Goal: Information Seeking & Learning: Check status

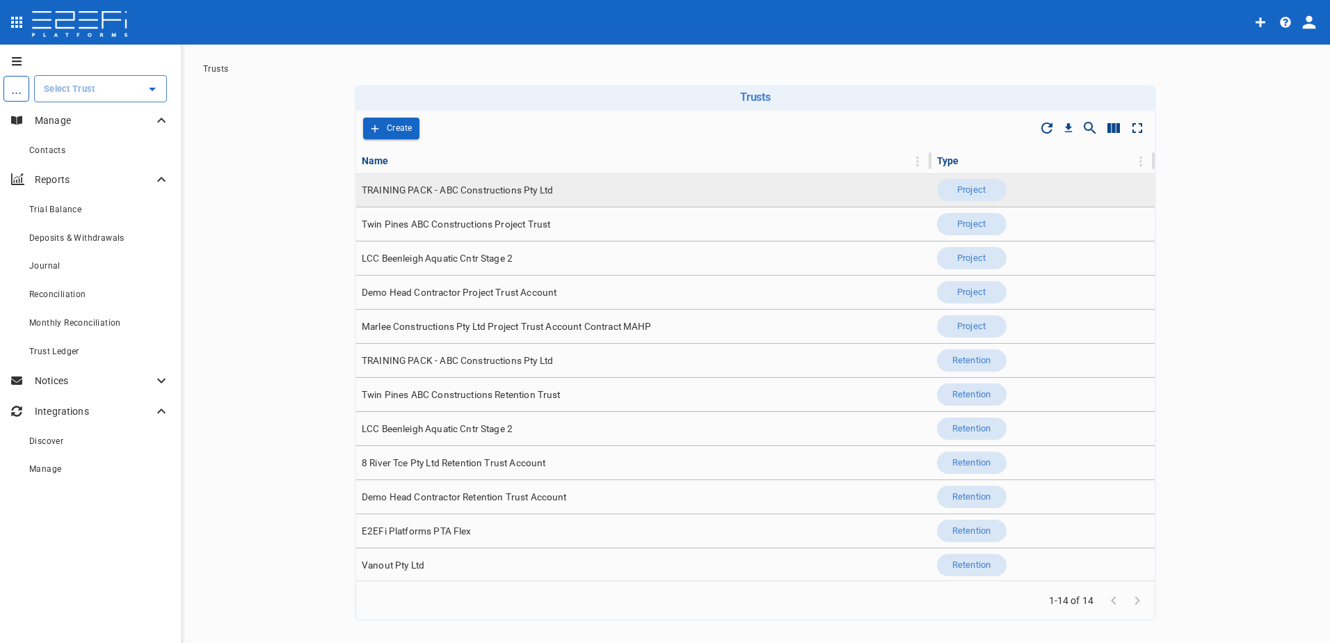
click at [450, 184] on span "TRAINING PACK - ABC Constructions Pty Ltd" at bounding box center [457, 190] width 191 height 13
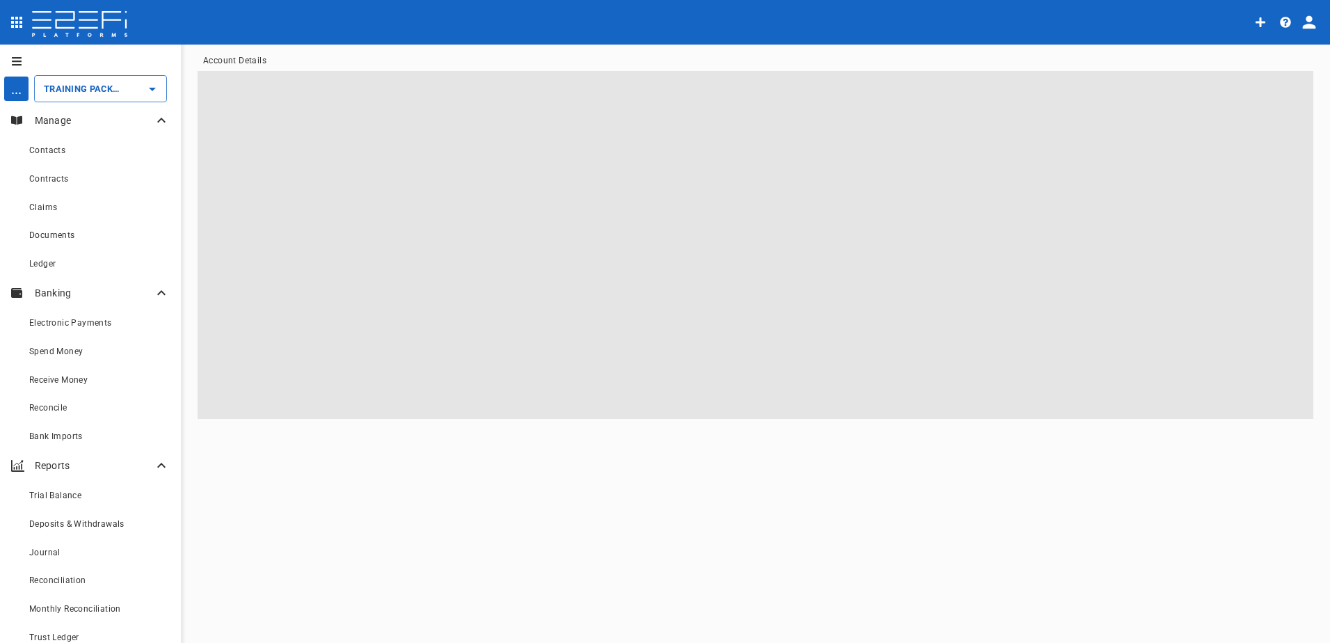
type input "TRAINING PACK - ABC Constructions Pty Ltd"
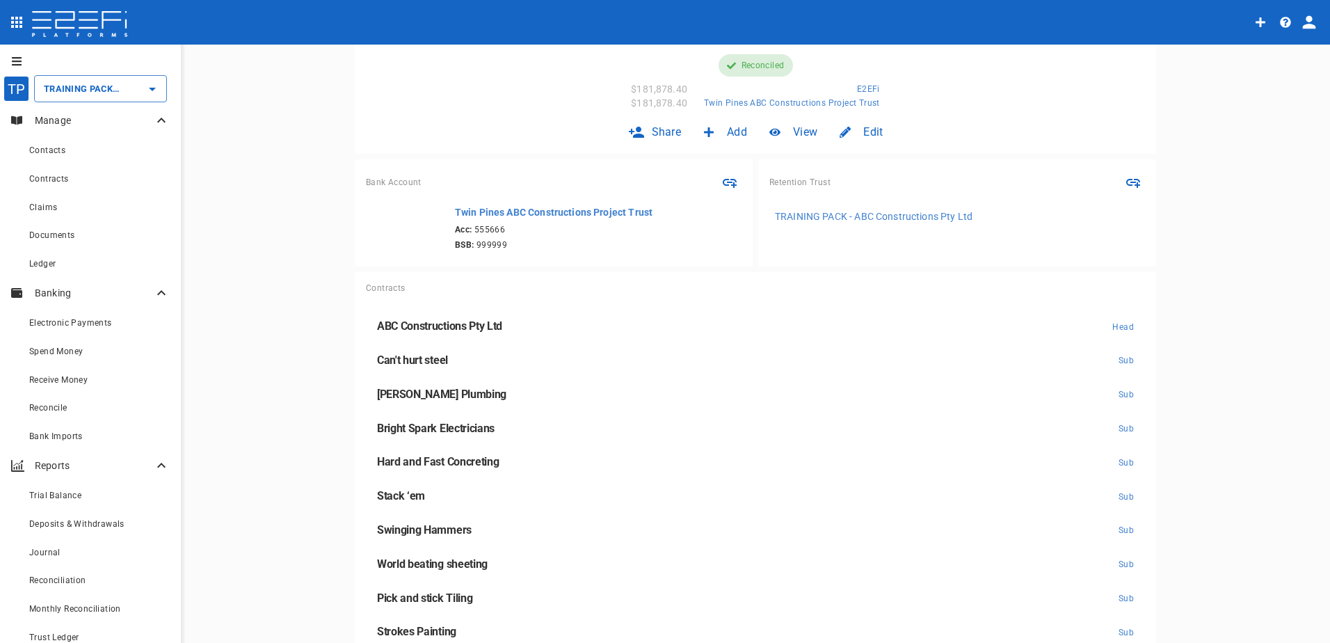
scroll to position [317, 0]
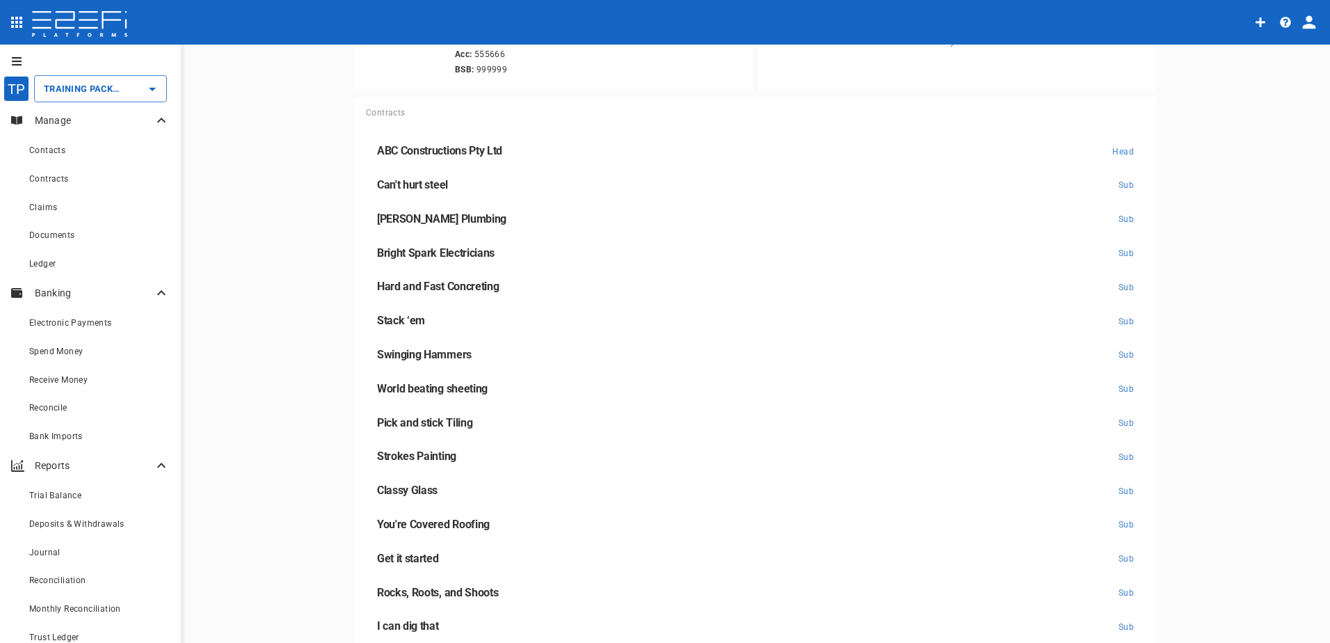
click at [409, 423] on span "Pick and stick Tiling" at bounding box center [424, 422] width 95 height 13
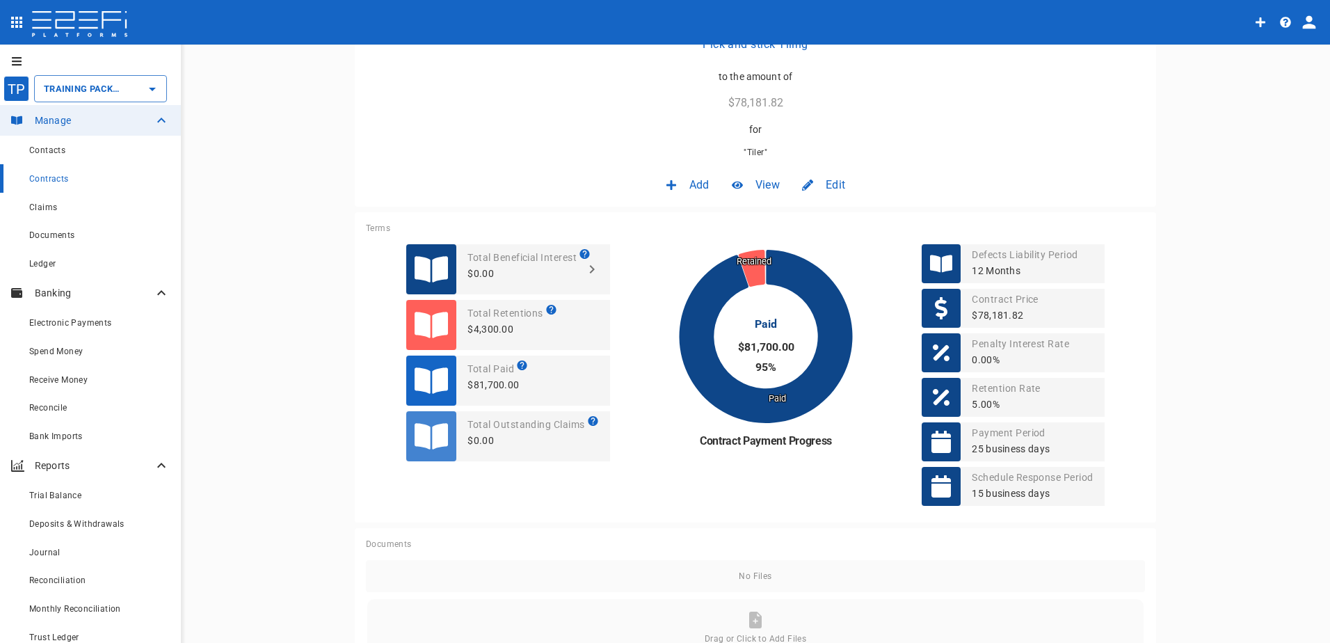
scroll to position [209, 0]
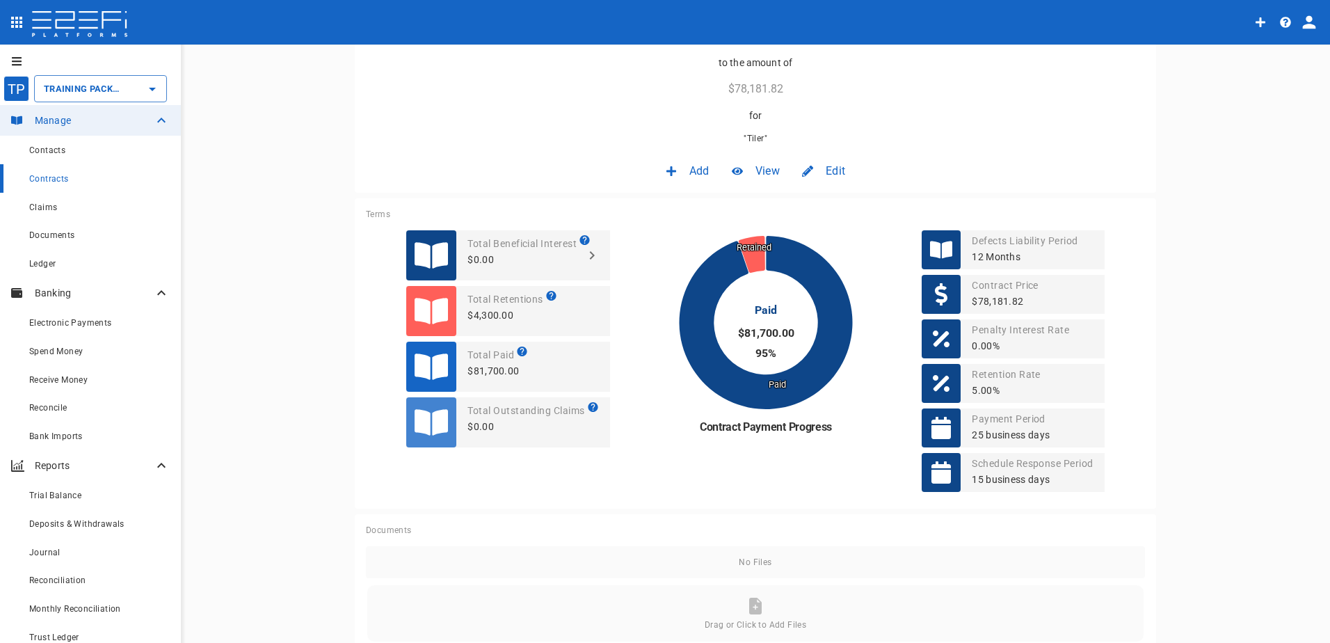
click at [589, 252] on icon "button" at bounding box center [591, 255] width 5 height 8
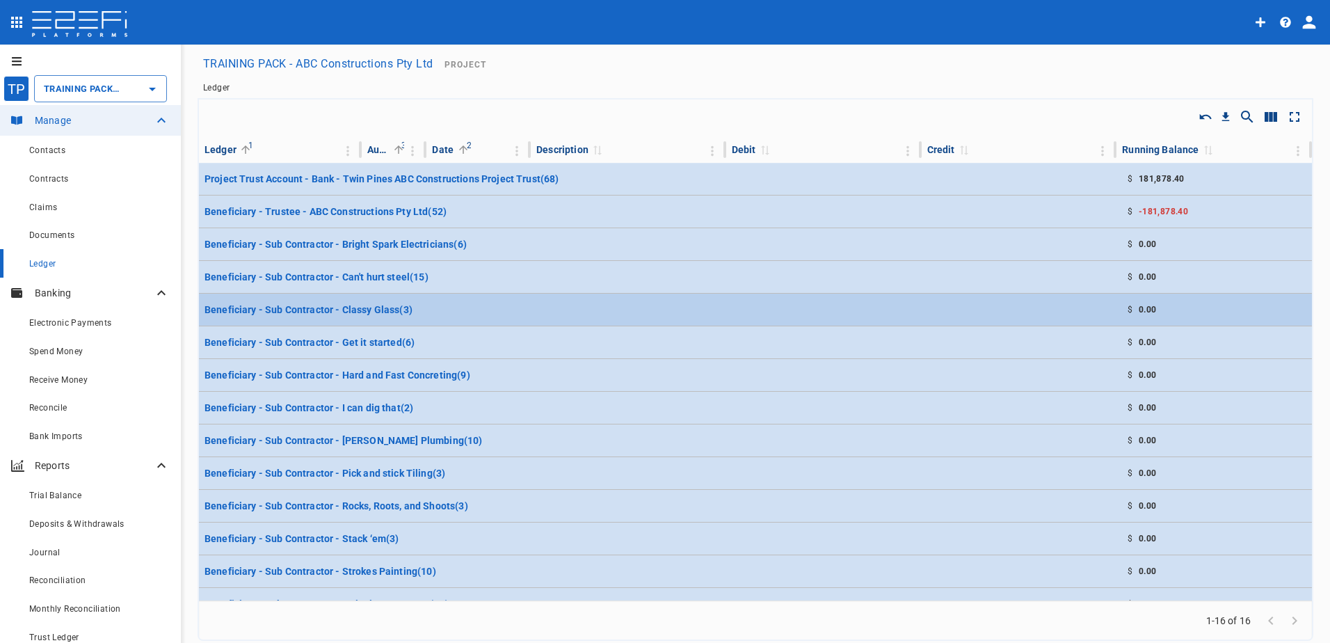
click at [431, 308] on tr "Beneficiary - Sub Contractor - Classy Glass ( 3 ) $ 0.00" at bounding box center [755, 310] width 1113 height 33
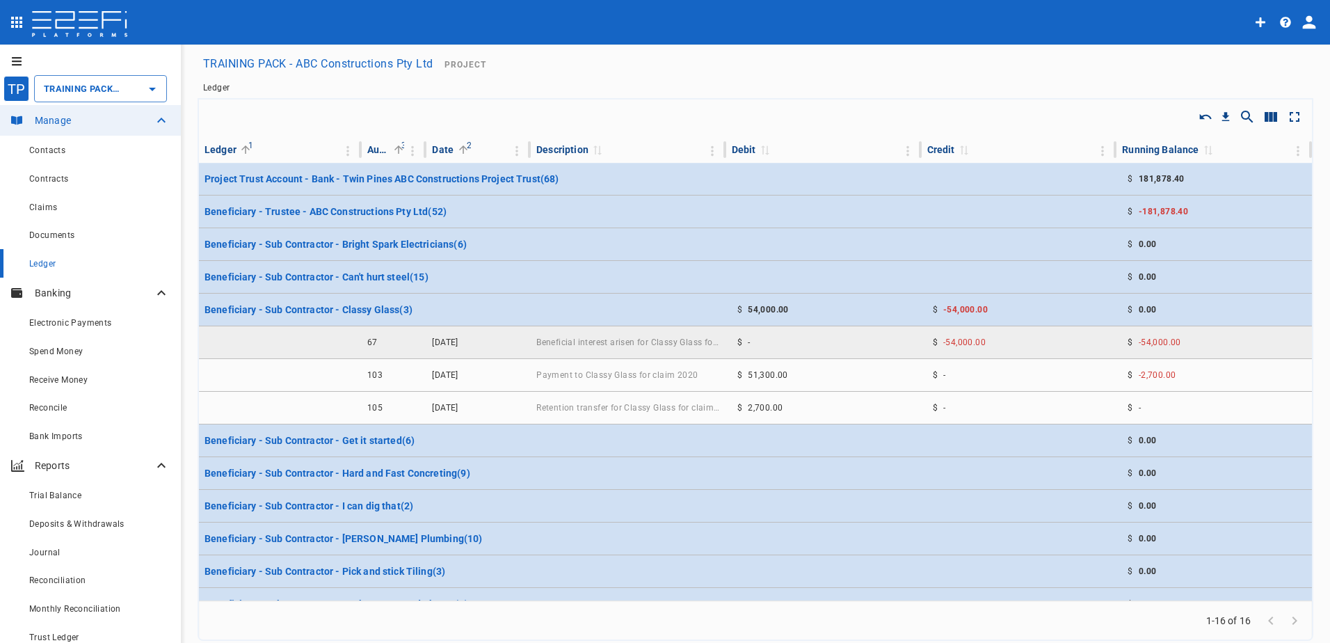
click at [517, 344] on td "[DATE]" at bounding box center [479, 342] width 104 height 32
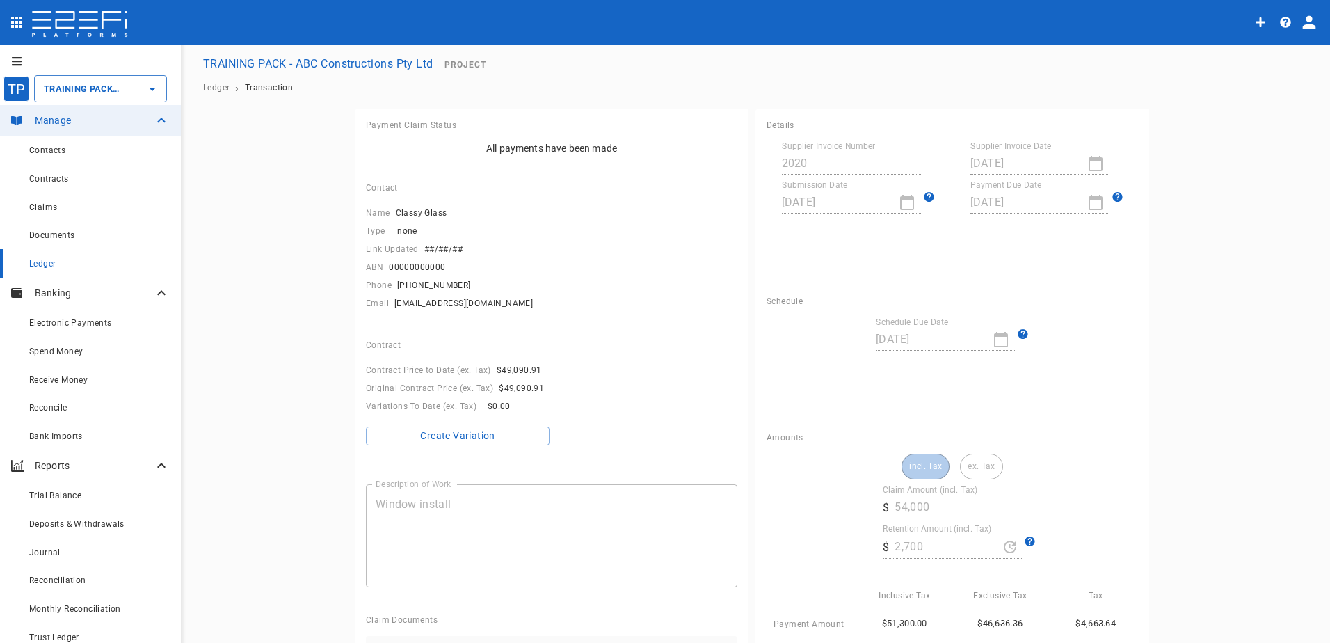
click at [44, 260] on span "Ledger" at bounding box center [42, 264] width 26 height 10
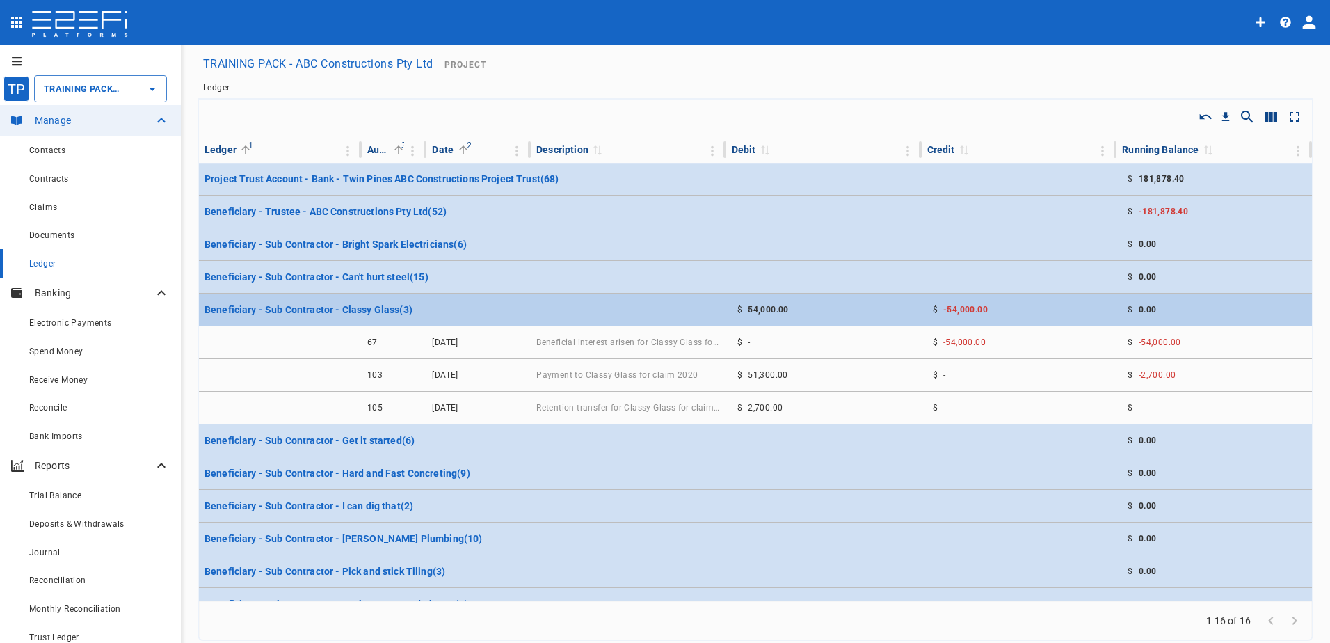
click at [440, 316] on tr "Beneficiary - Sub Contractor - Classy Glass ( 3 ) $ 54,000.00 $ -54,000.00 $ 0.…" at bounding box center [755, 310] width 1113 height 33
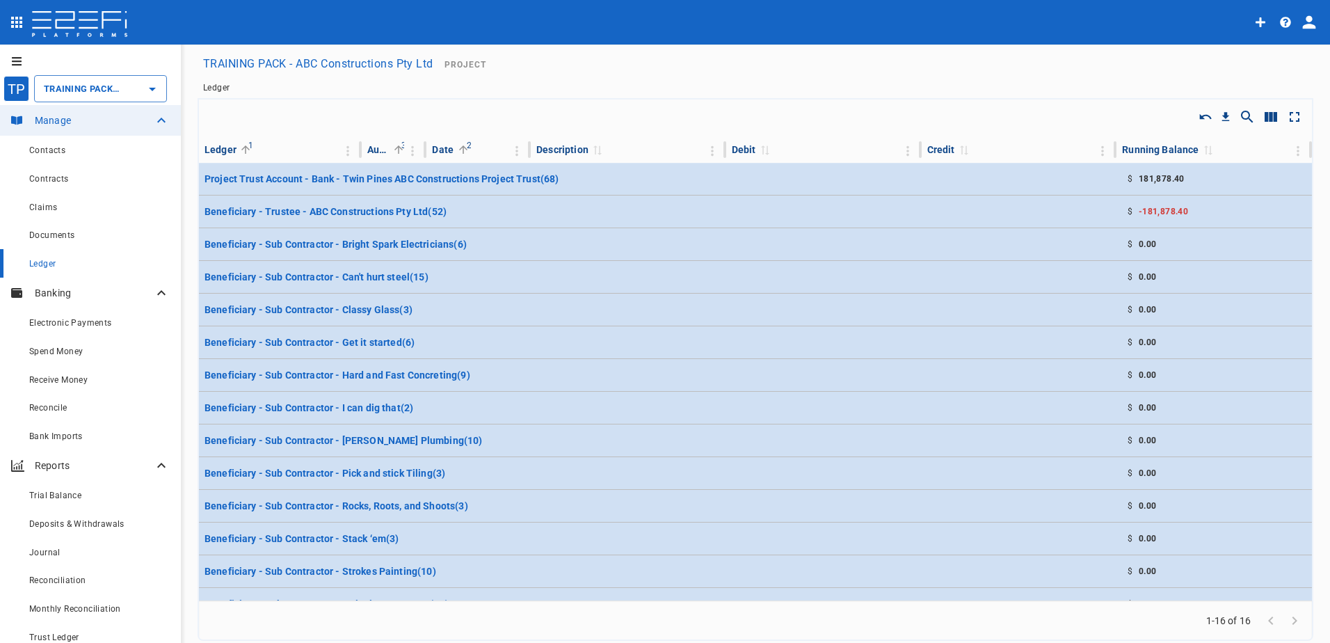
click at [62, 263] on div "Ledger" at bounding box center [99, 263] width 141 height 17
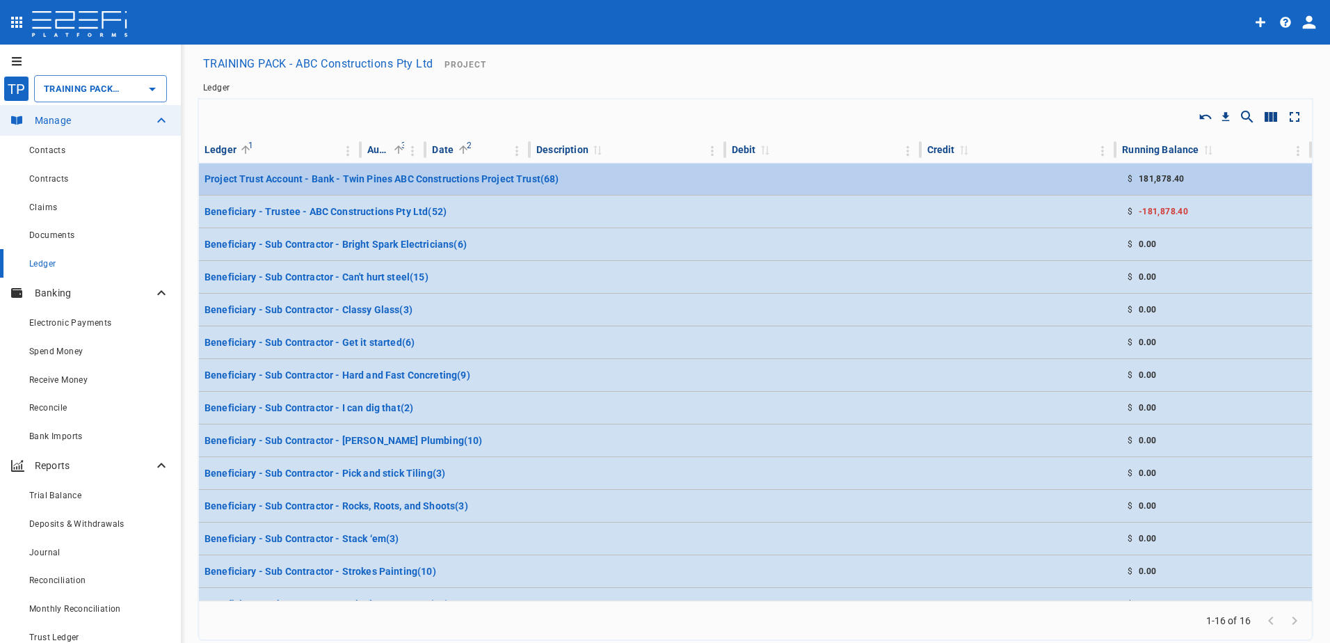
click at [481, 178] on p "Project Trust Account - Bank - Twin Pines ABC Constructions Project Trust ( 68 )" at bounding box center [382, 179] width 355 height 14
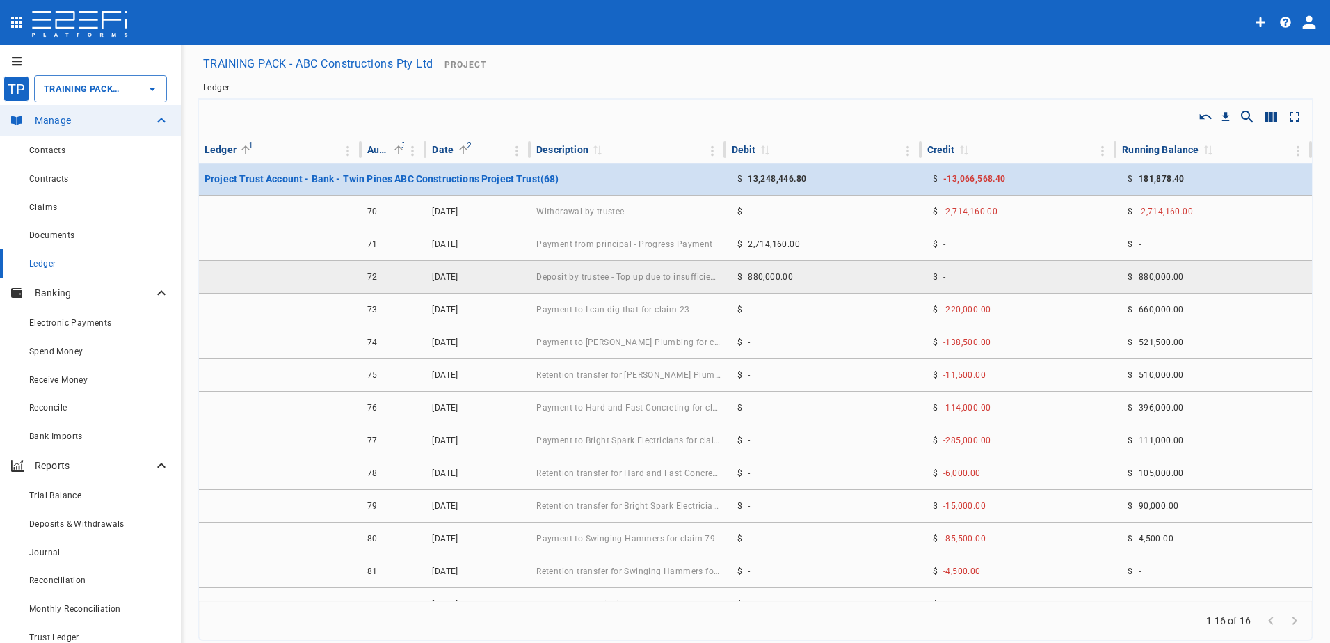
click at [458, 275] on span "[DATE]" at bounding box center [445, 277] width 26 height 10
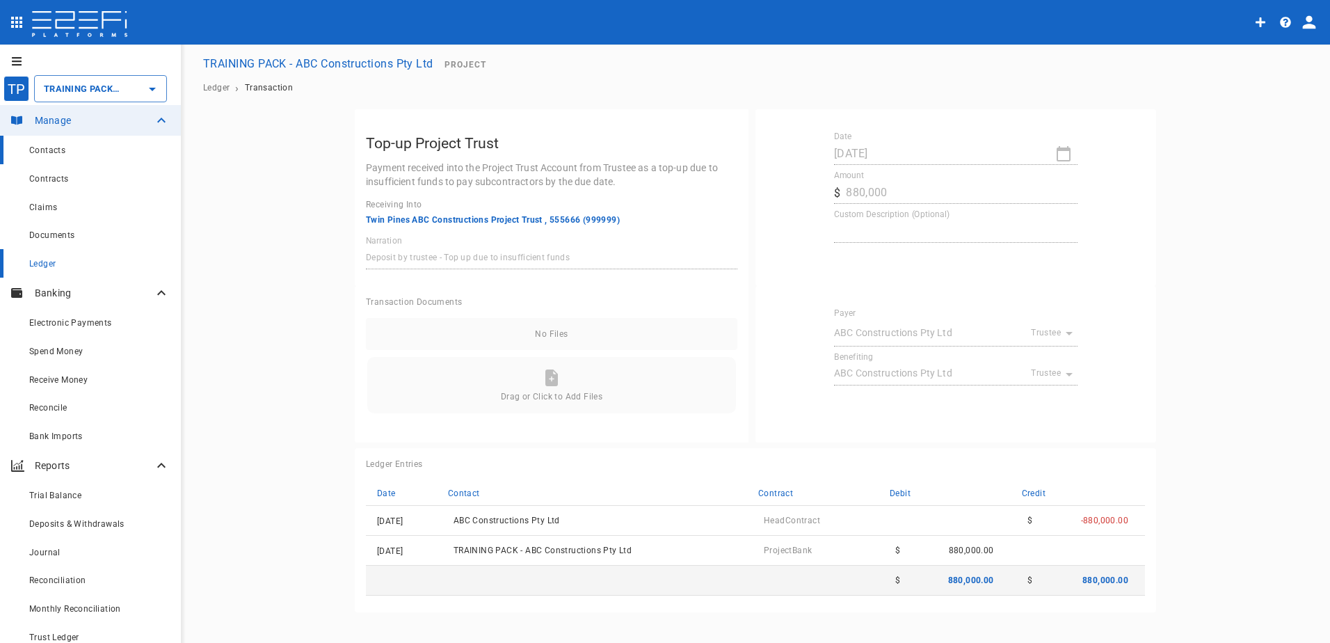
click at [49, 148] on span "Contacts" at bounding box center [47, 150] width 36 height 10
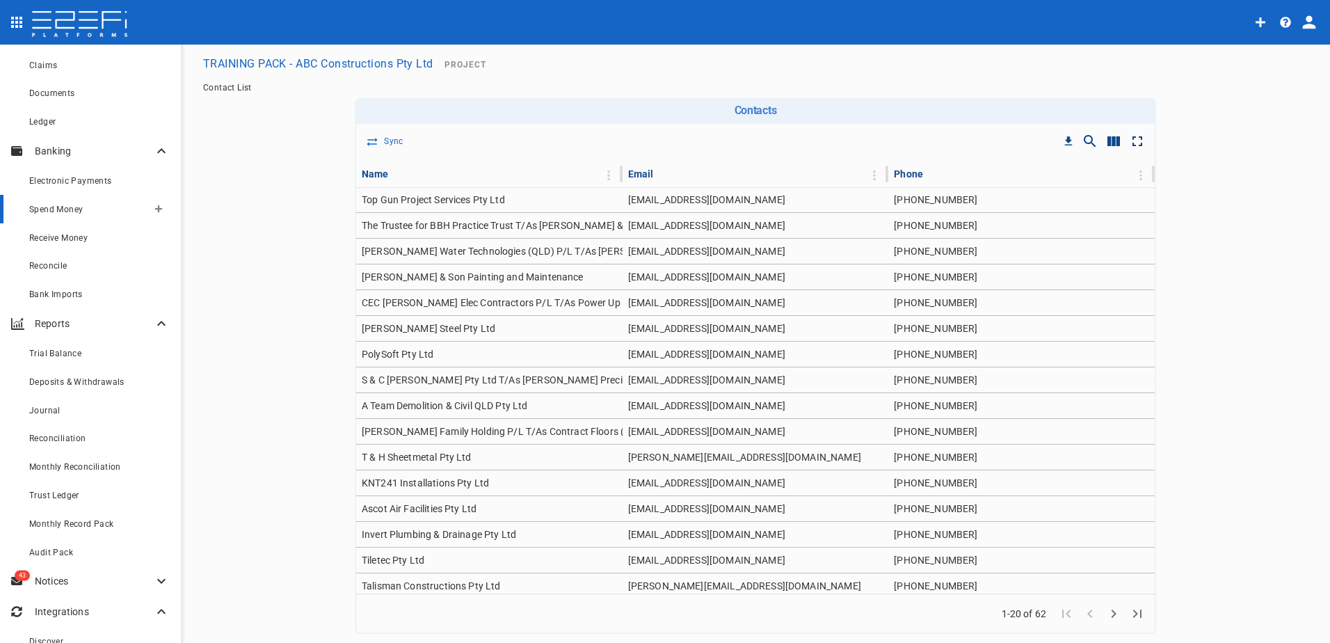
scroll to position [189, 0]
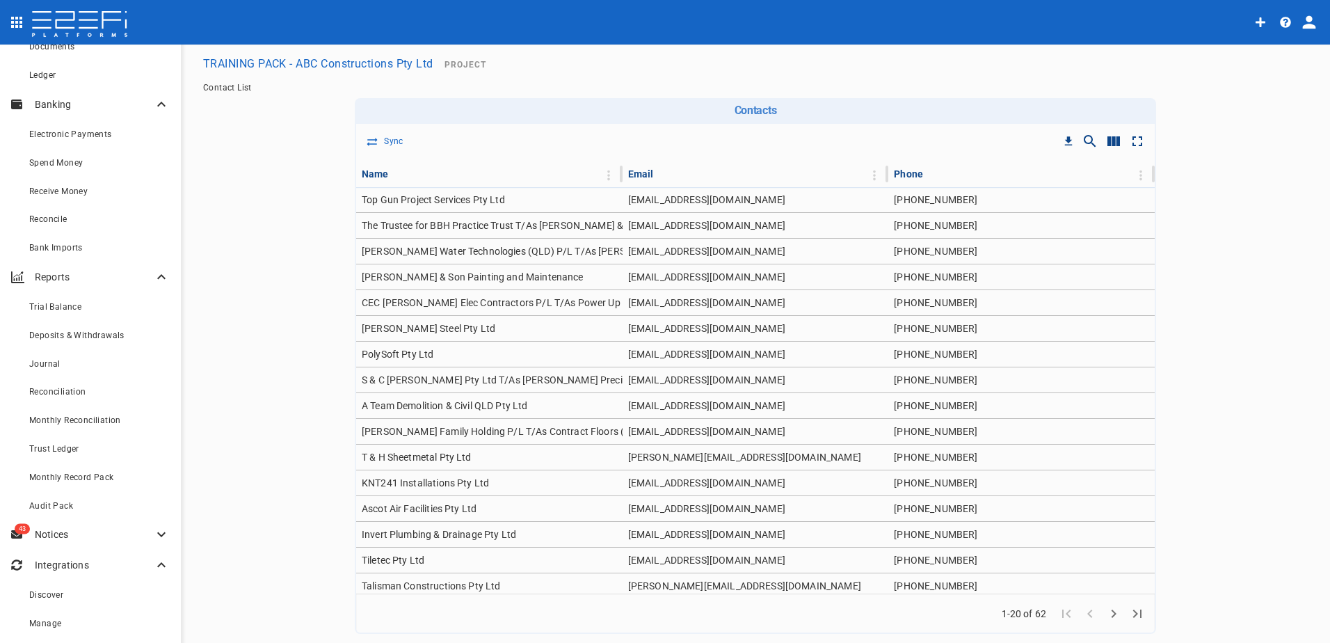
click at [54, 533] on p "Notices" at bounding box center [94, 534] width 118 height 14
click at [49, 559] on div "Tasks" at bounding box center [99, 563] width 141 height 17
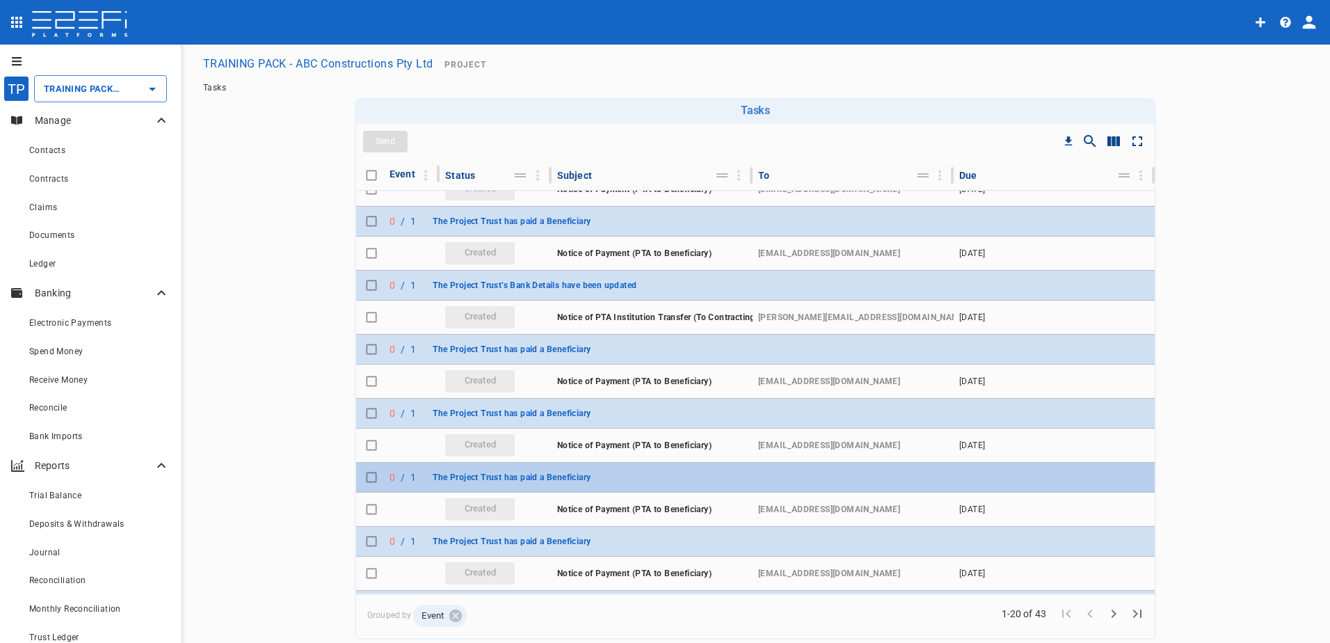
scroll to position [70, 0]
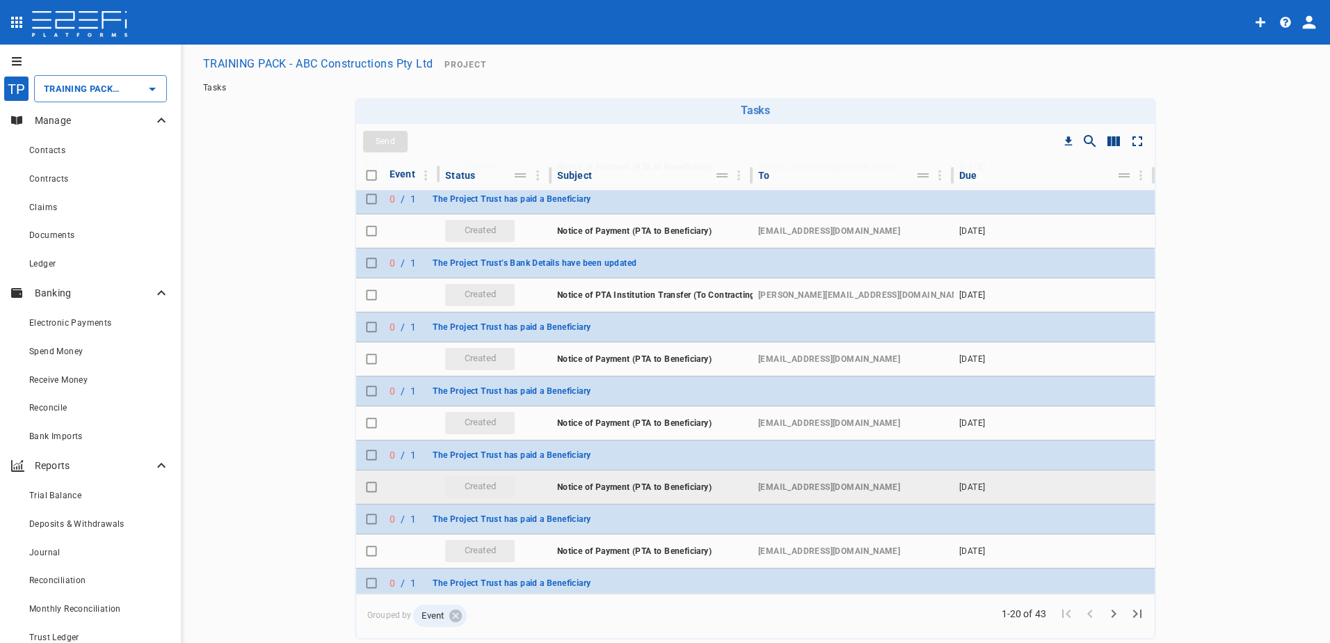
click at [594, 484] on span "Notice of Payment (PTA to Beneficiary)" at bounding box center [634, 487] width 154 height 10
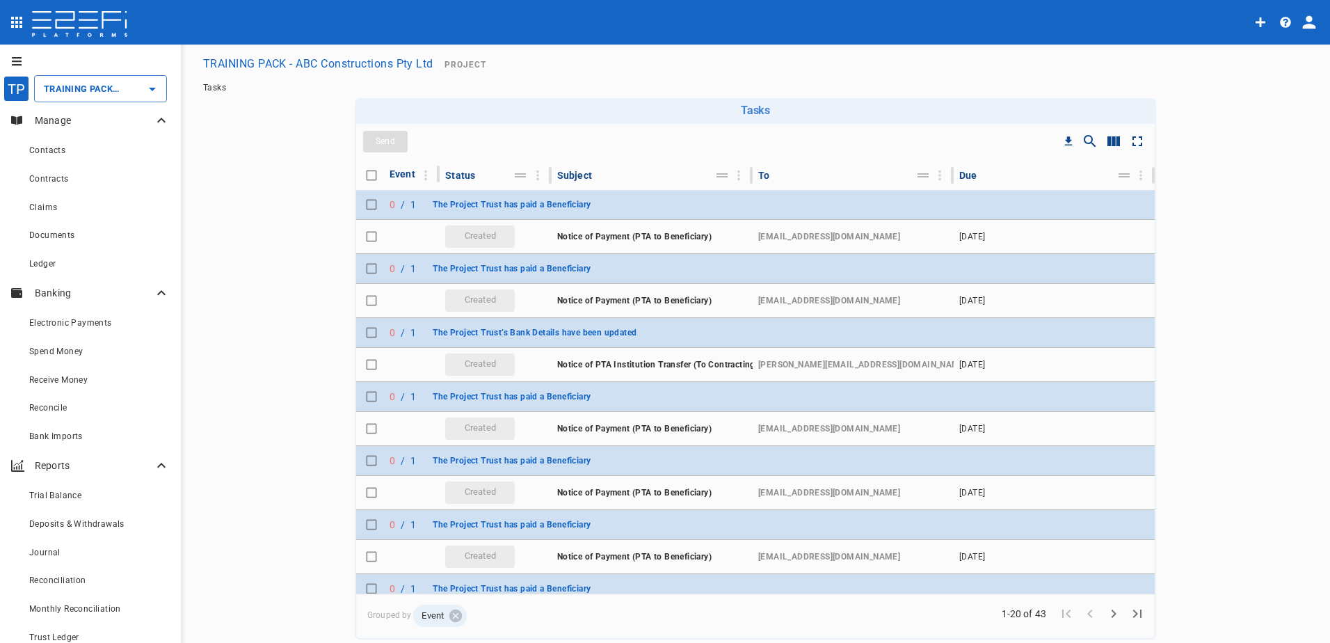
type input "TRAINING PACK - ABC Constructions Pty Ltd"
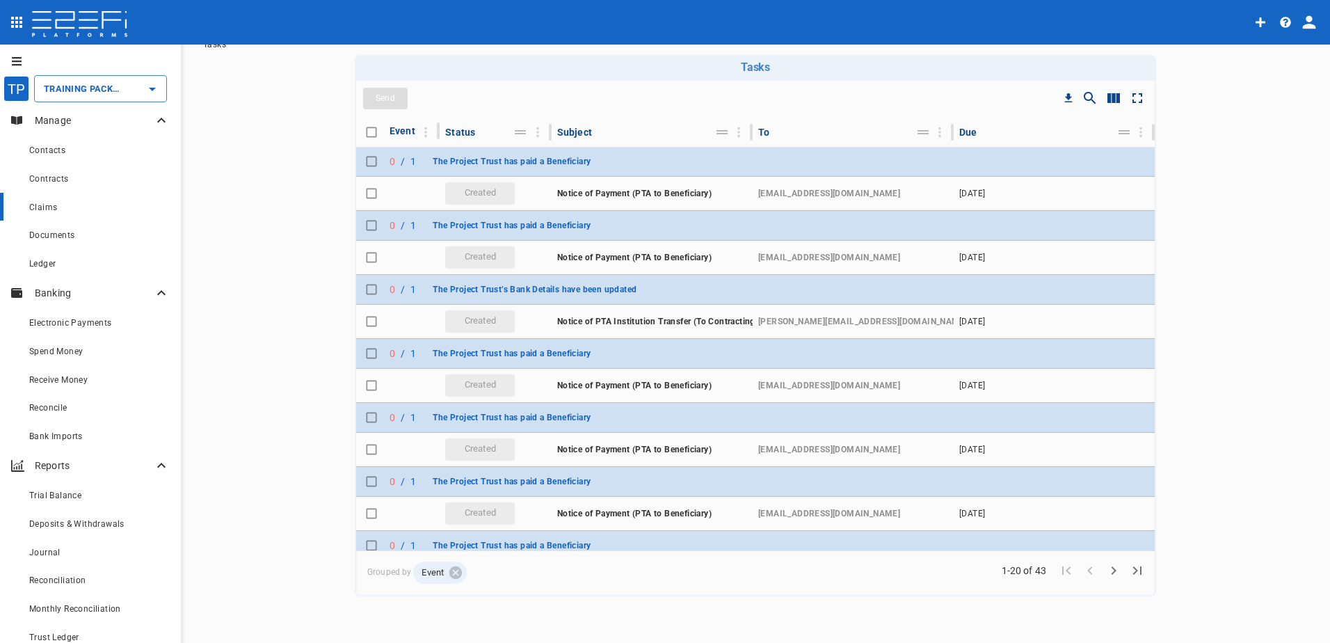
click at [43, 203] on span "Claims" at bounding box center [43, 207] width 28 height 10
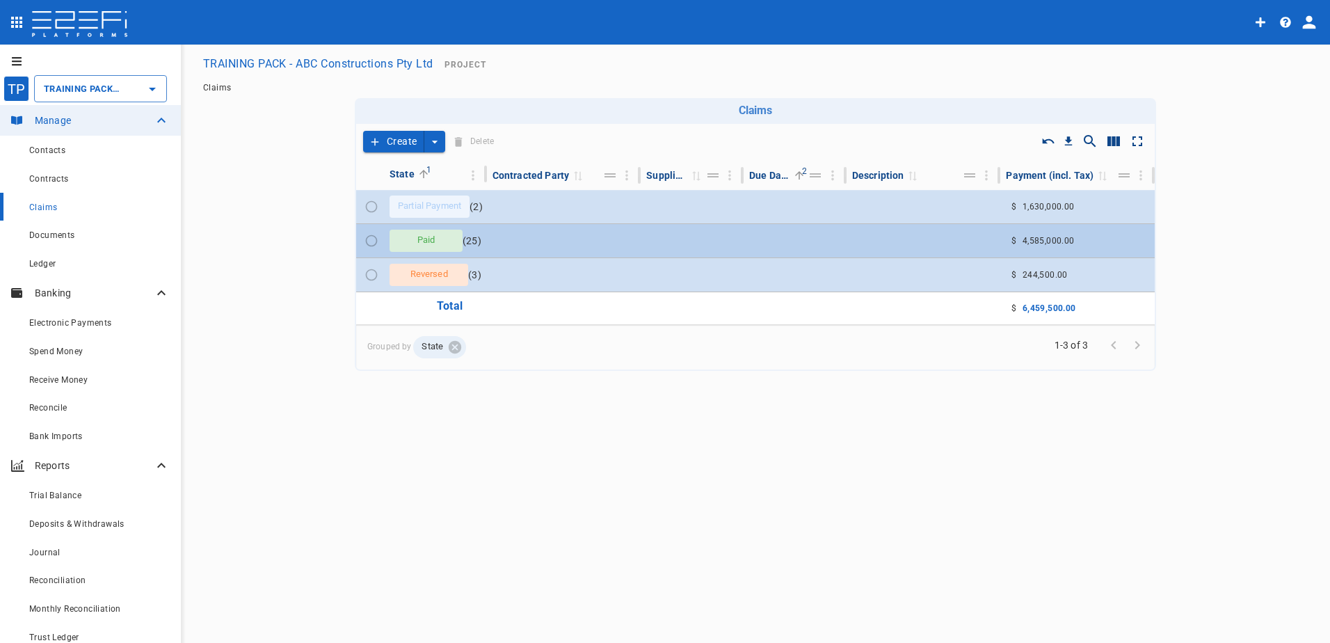
click at [421, 241] on span "Paid" at bounding box center [426, 240] width 35 height 13
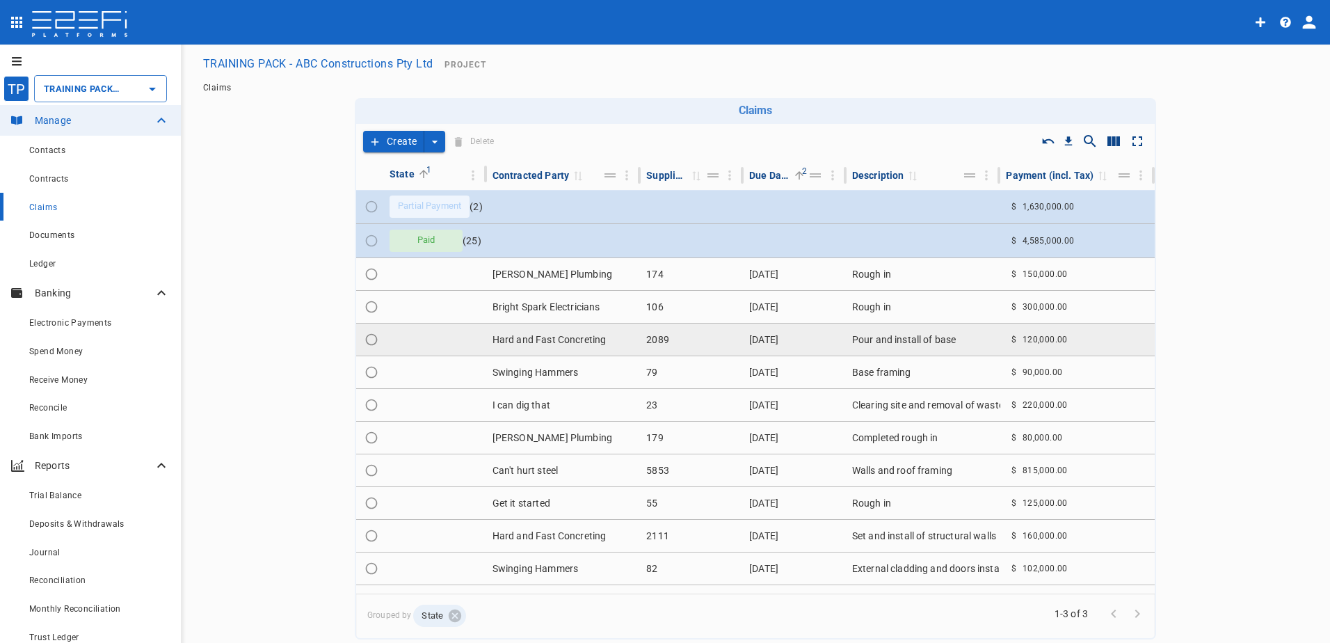
click at [538, 336] on td "Hard and Fast Concreting" at bounding box center [564, 340] width 154 height 32
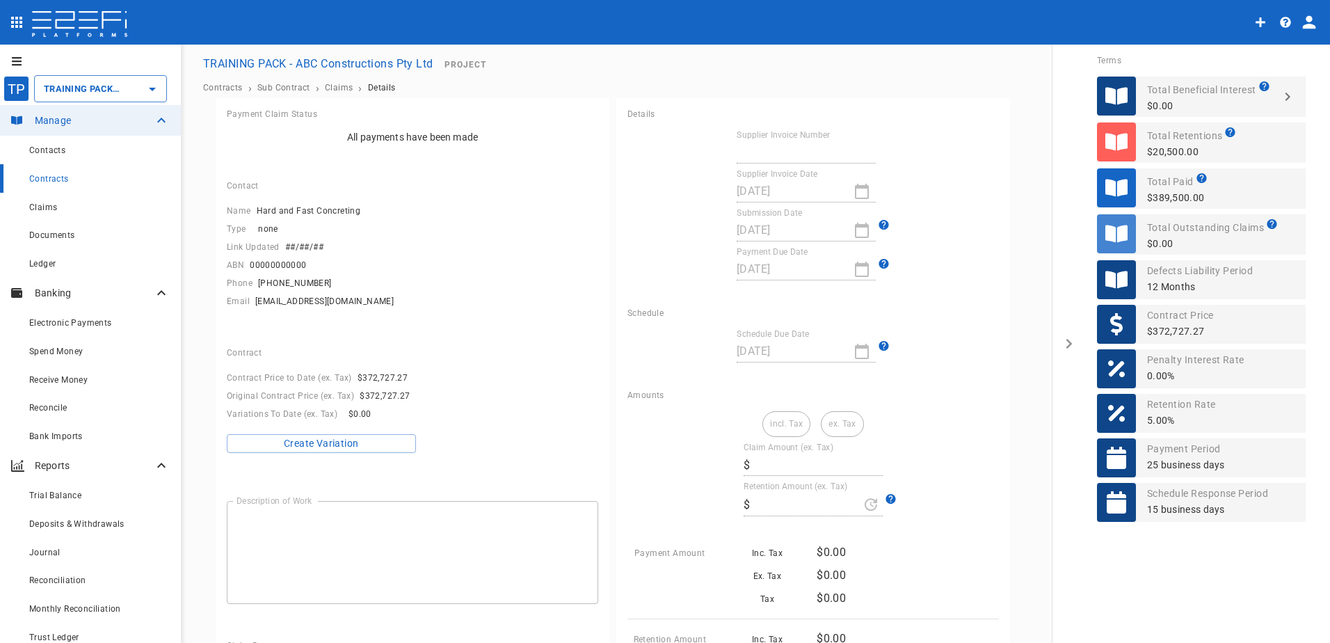
type textarea "Pour and install of base"
type input "2089"
type input "[DATE]"
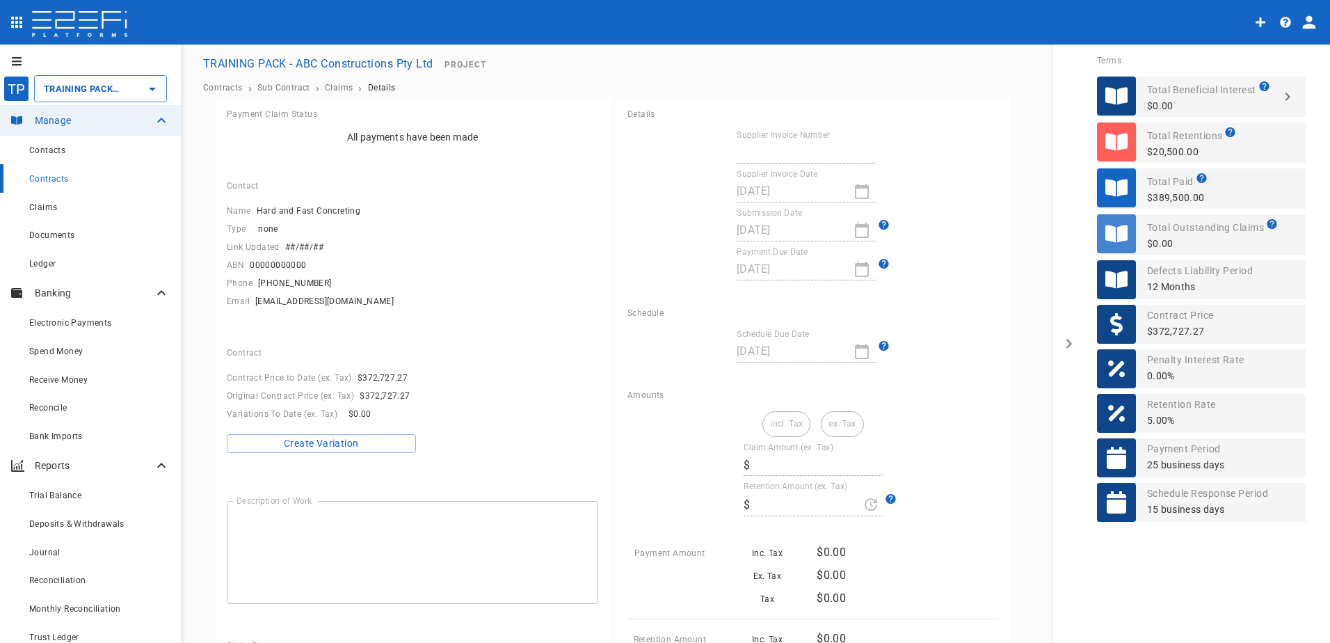
type input "[DATE]"
type input "120,000"
type input "6,000"
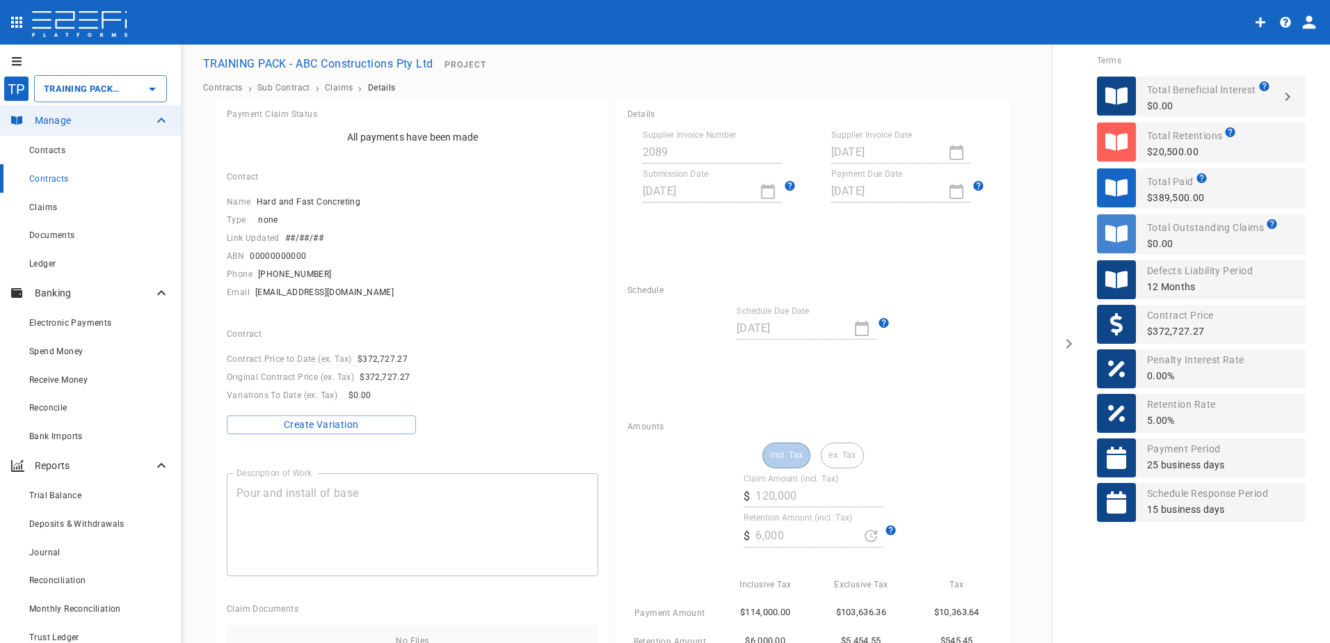
click at [72, 30] on img at bounding box center [80, 25] width 98 height 28
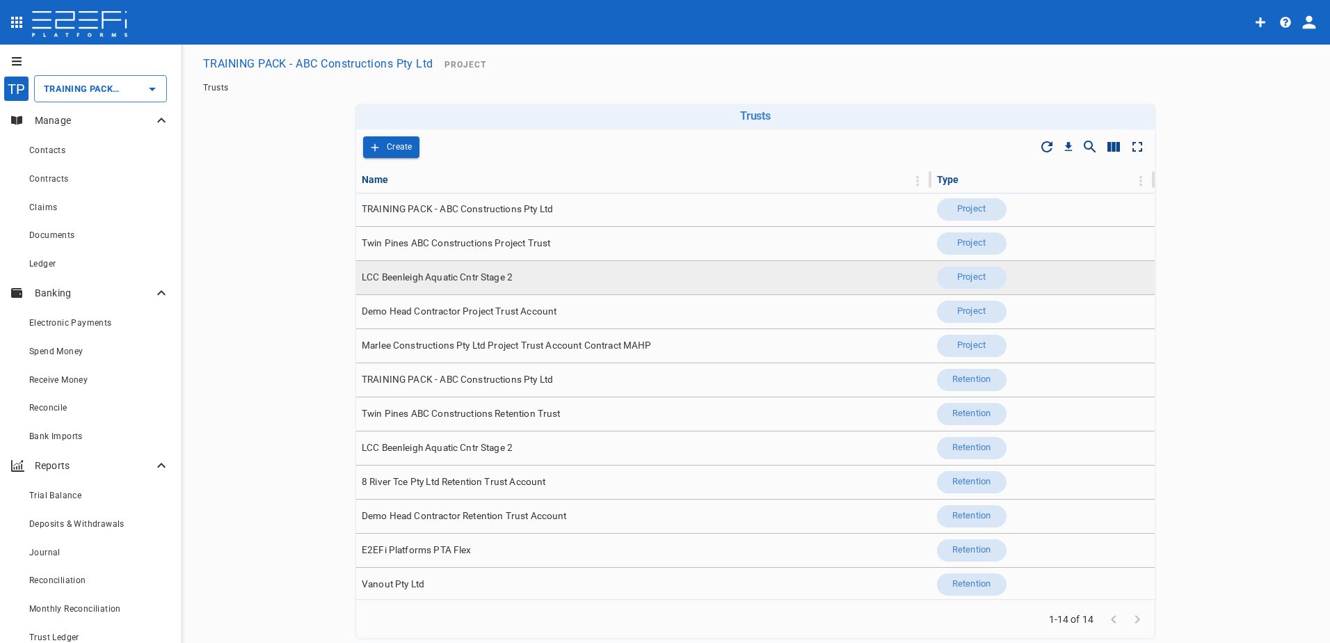
click at [421, 278] on span "LCC Beenleigh Aquatic Cntr Stage 2" at bounding box center [437, 277] width 151 height 13
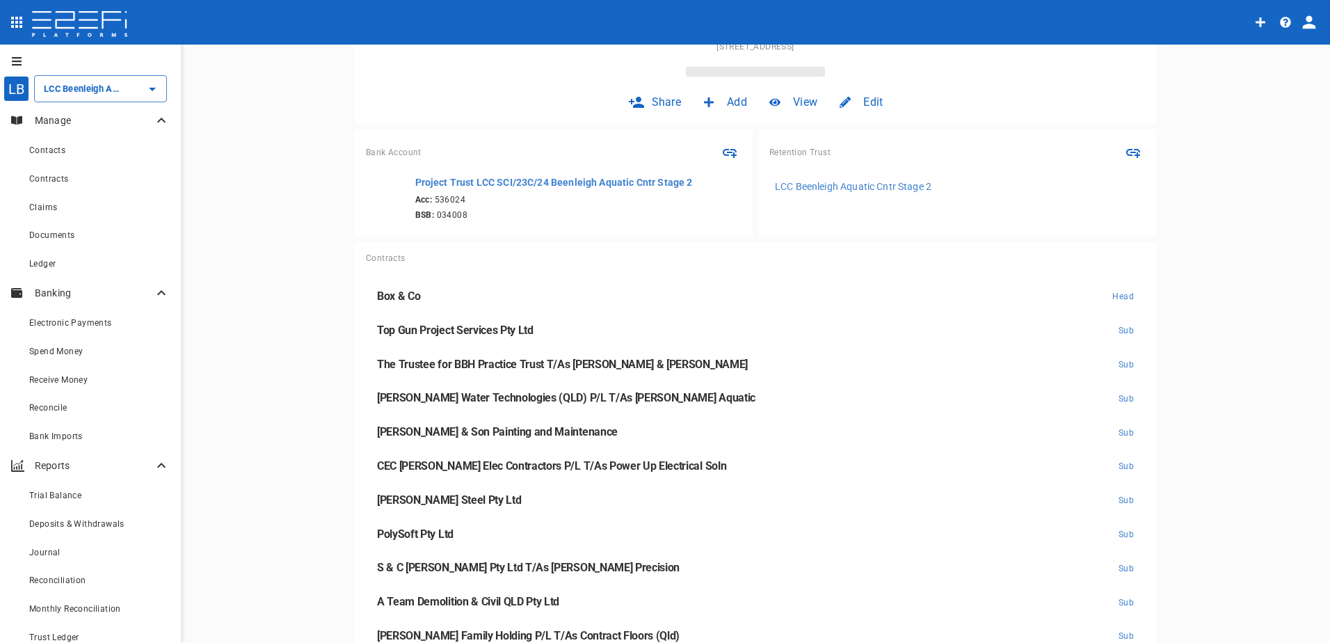
scroll to position [139, 0]
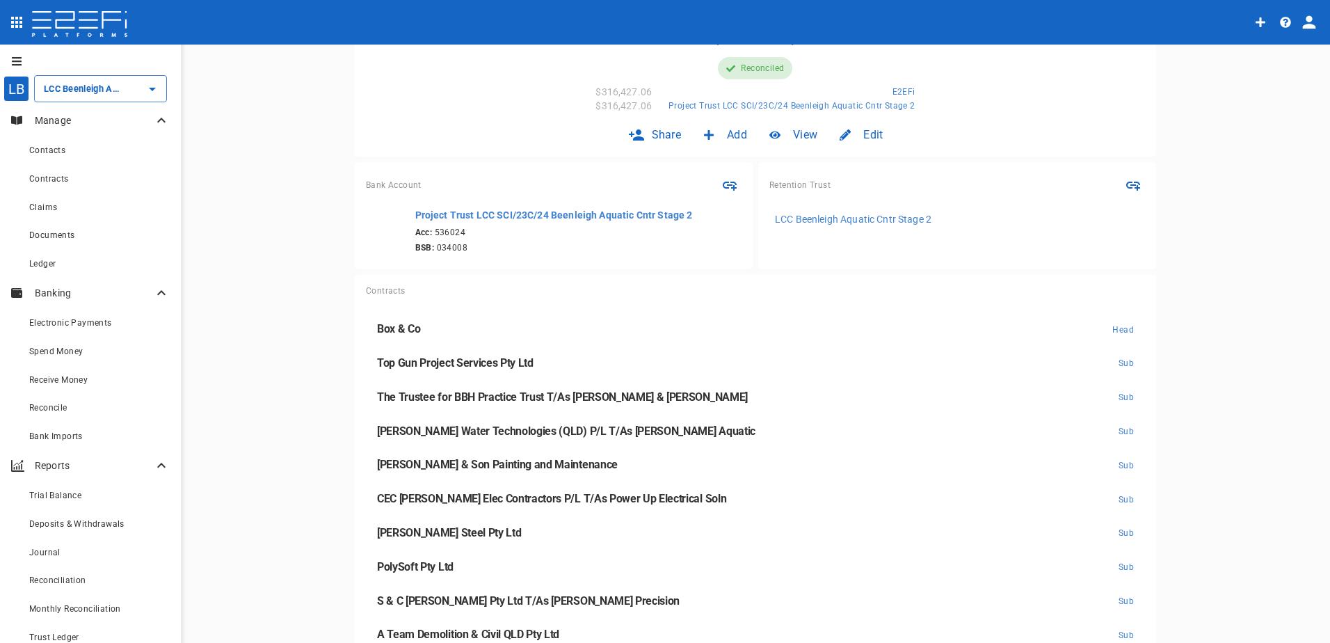
click at [439, 467] on span "[PERSON_NAME] & Son Painting and Maintenance" at bounding box center [497, 464] width 241 height 13
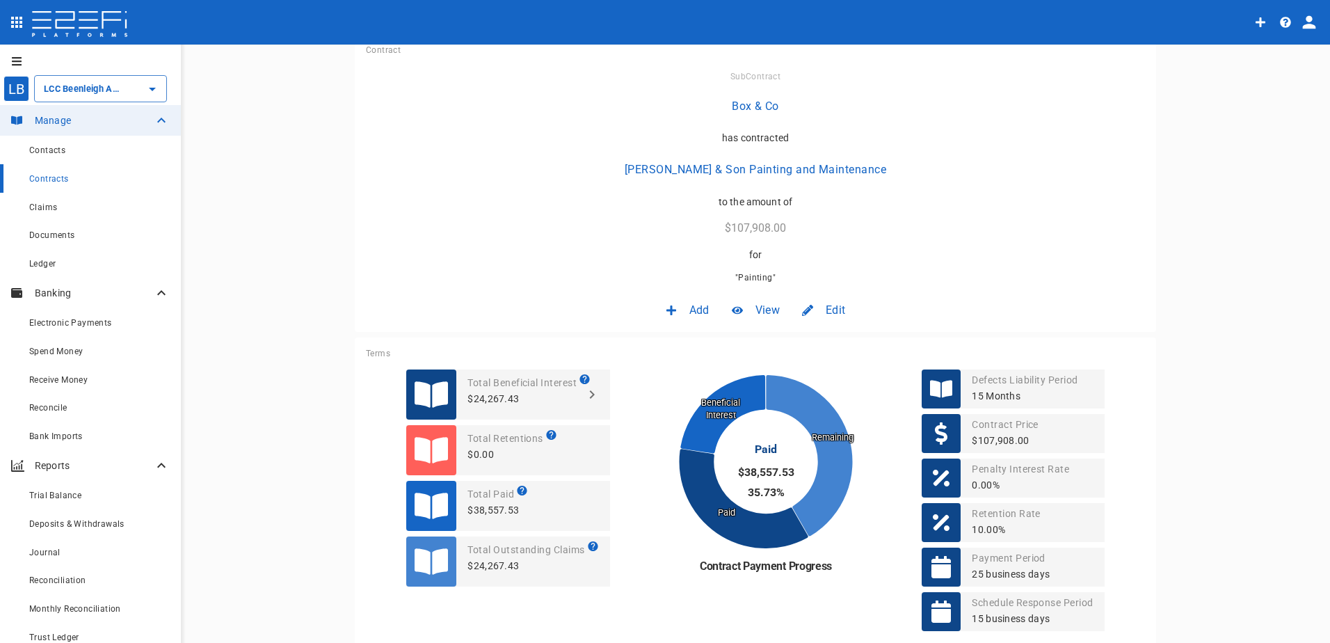
scroll to position [139, 0]
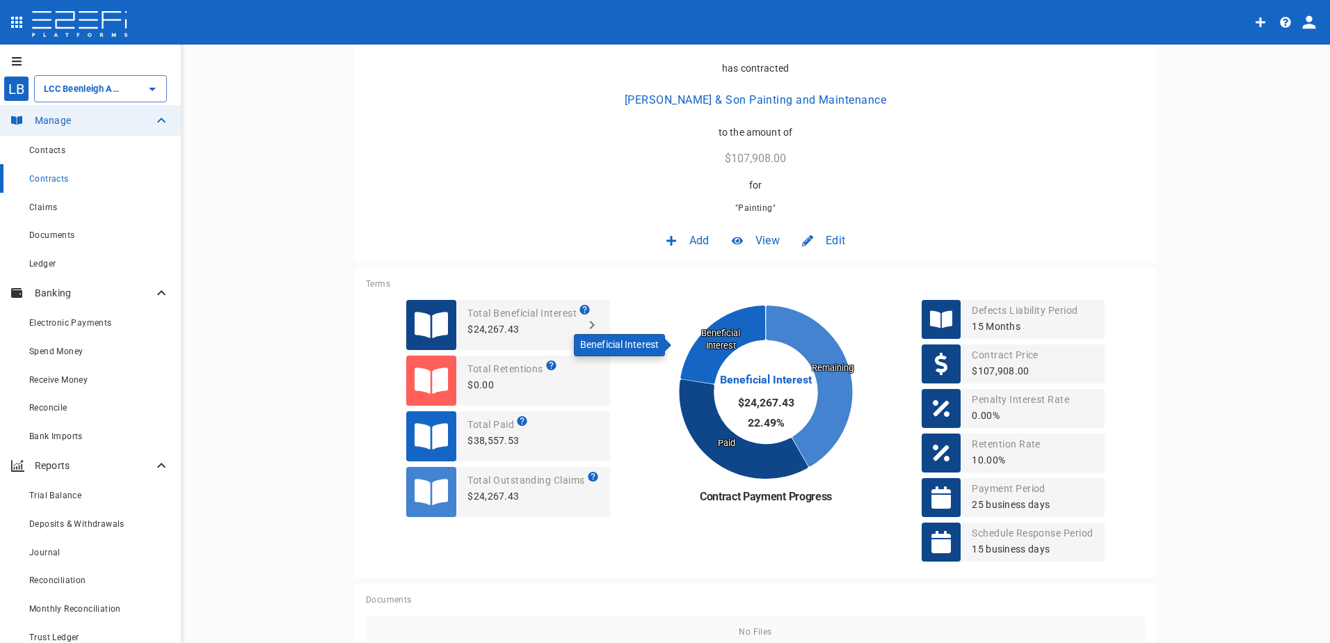
click at [717, 342] on icon at bounding box center [723, 345] width 85 height 78
click at [726, 443] on icon at bounding box center [743, 430] width 129 height 100
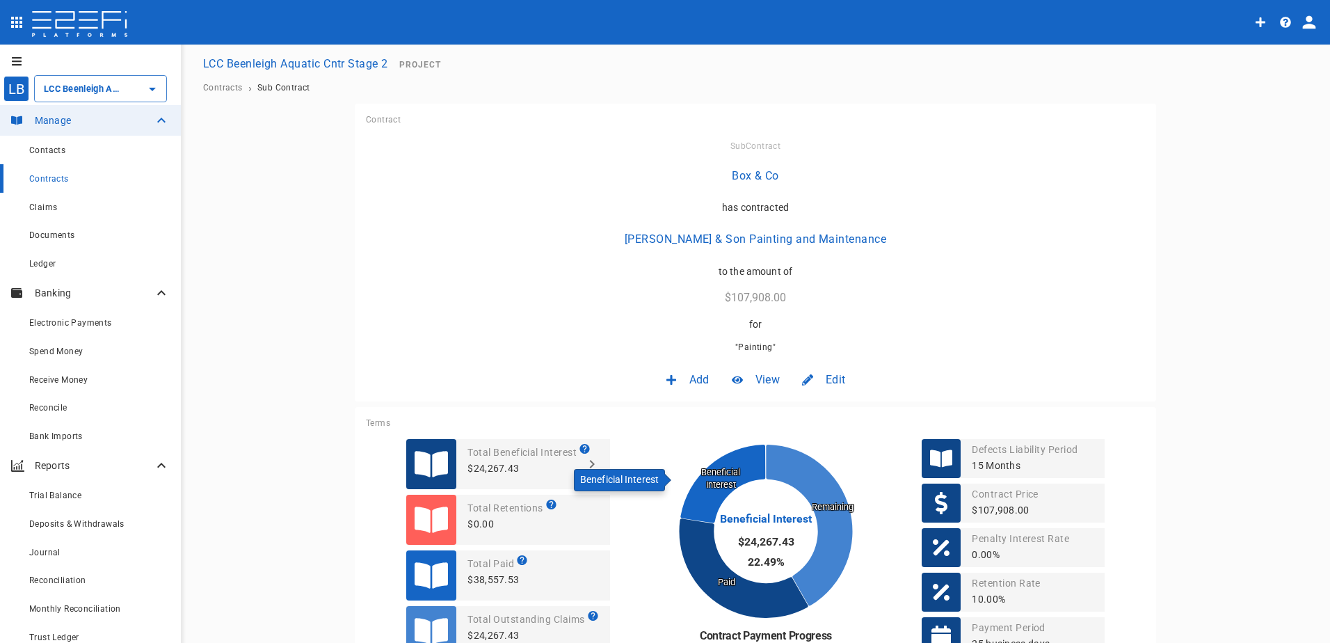
scroll to position [70, 0]
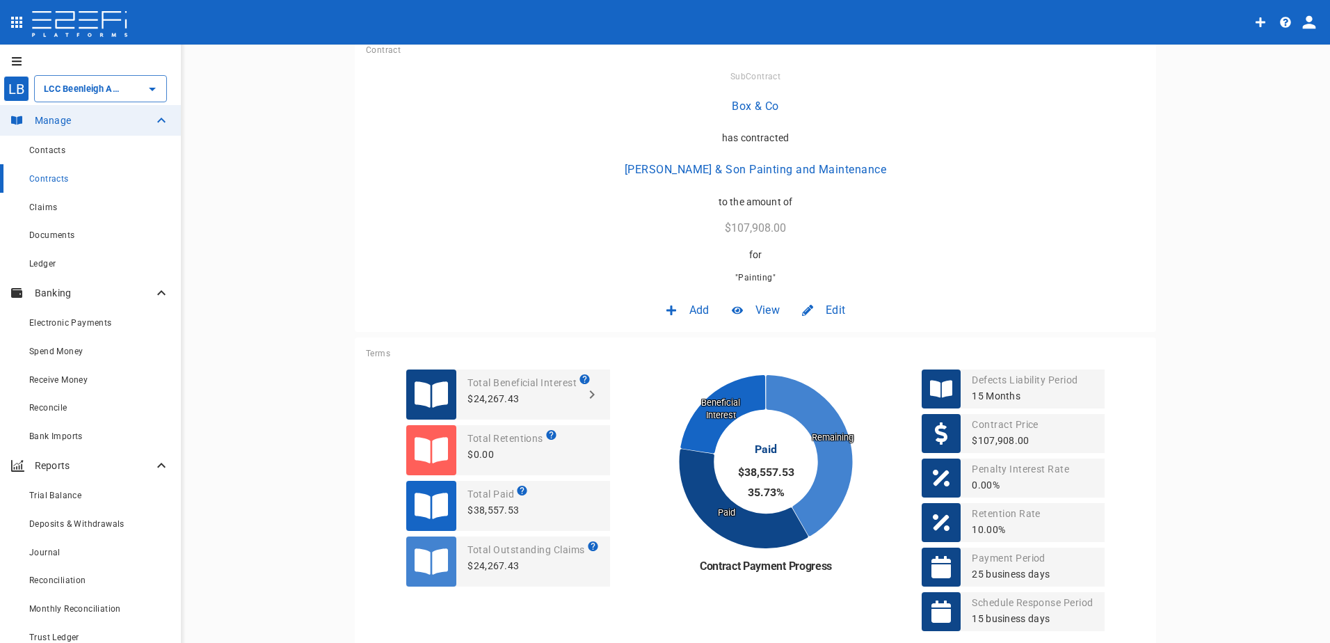
click at [769, 310] on span "View" at bounding box center [768, 310] width 24 height 16
click at [738, 336] on span "Claims" at bounding box center [741, 340] width 31 height 16
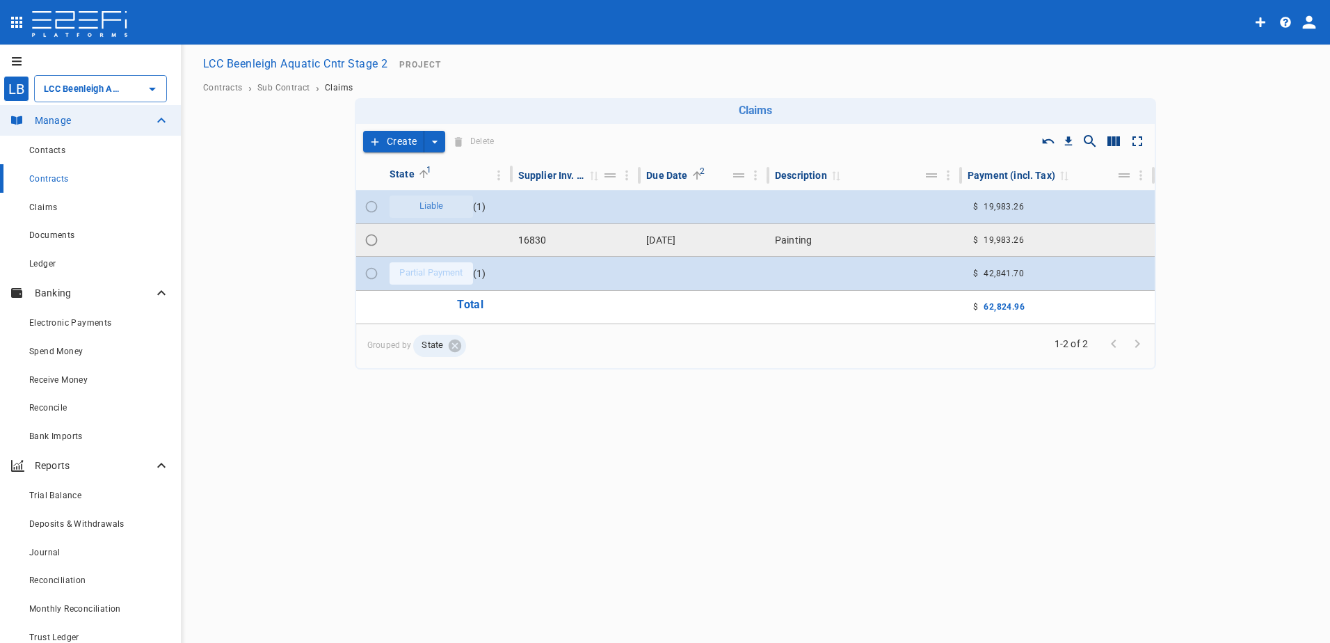
click at [815, 238] on td "Painting" at bounding box center [866, 240] width 193 height 32
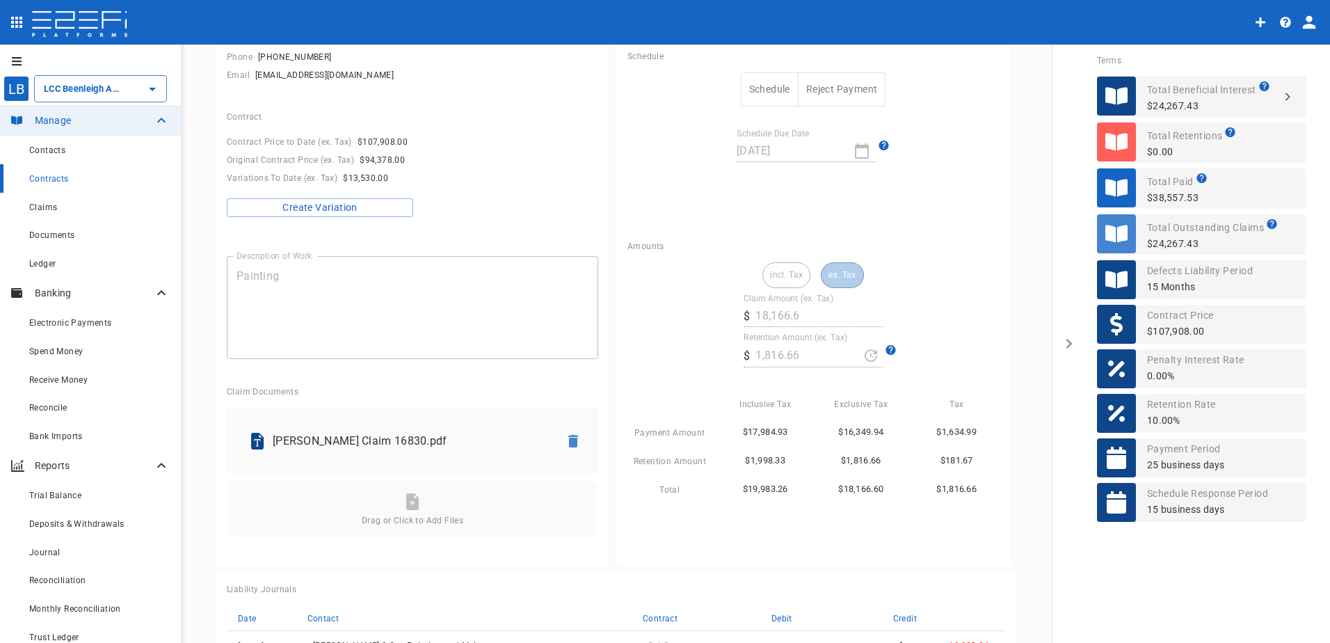
scroll to position [191, 0]
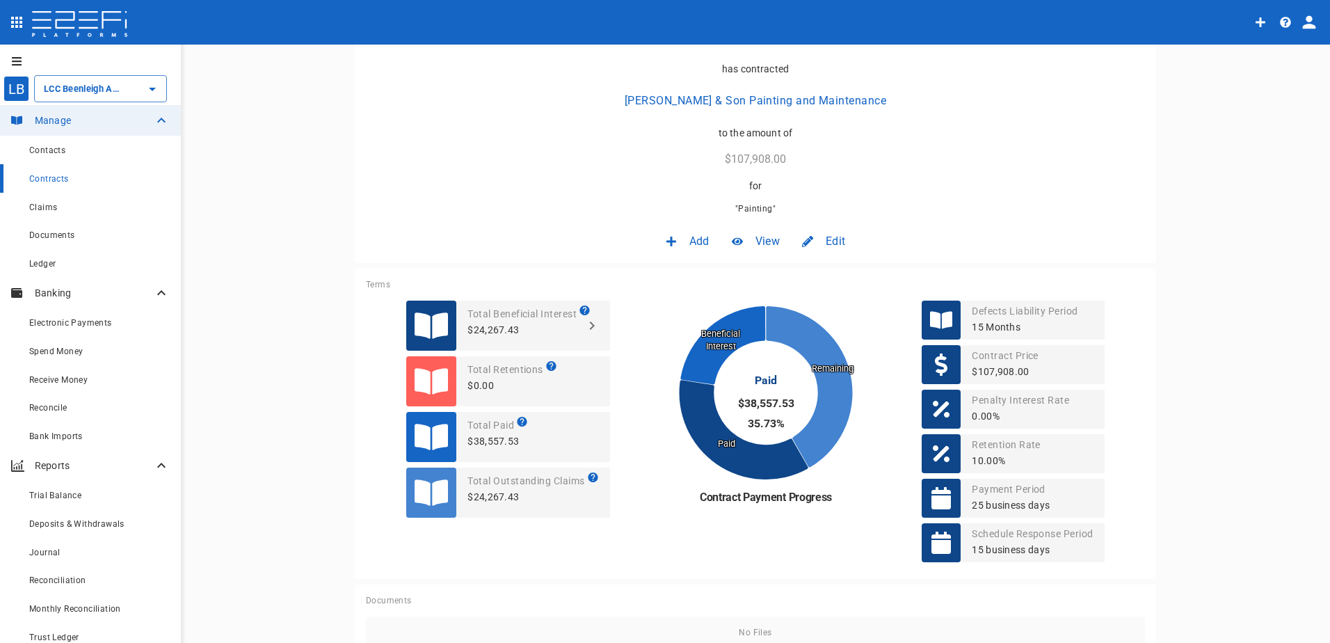
scroll to position [139, 0]
click at [719, 336] on icon at bounding box center [723, 345] width 85 height 78
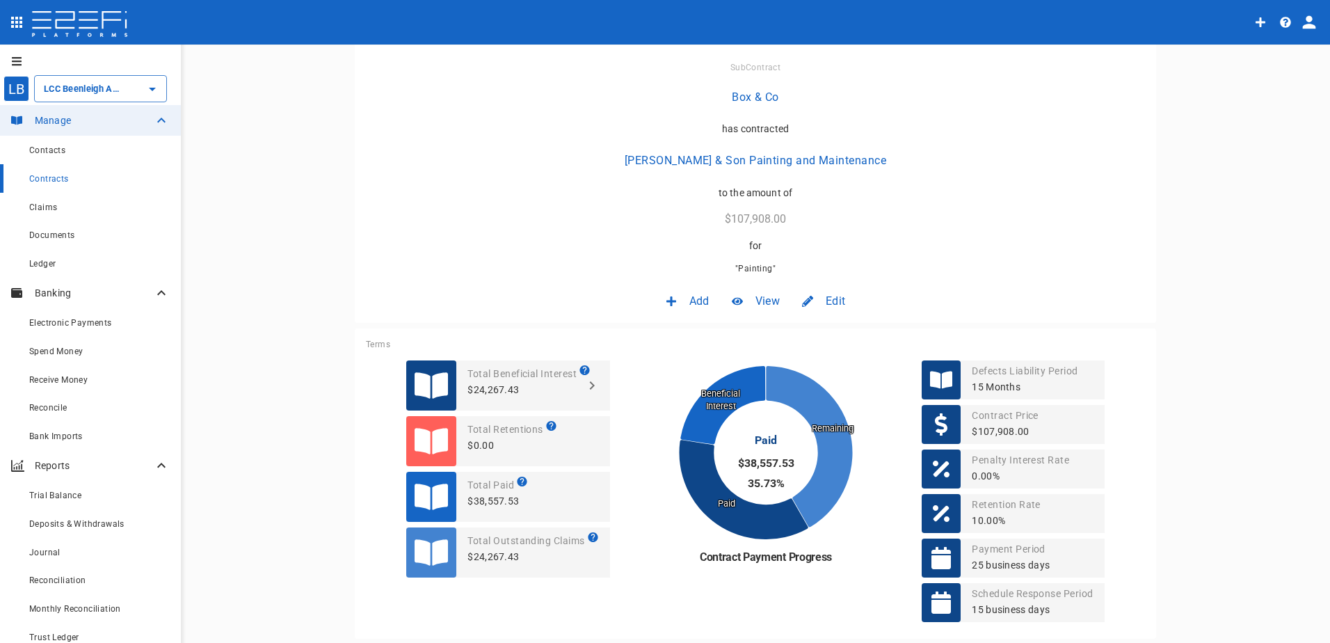
scroll to position [0, 0]
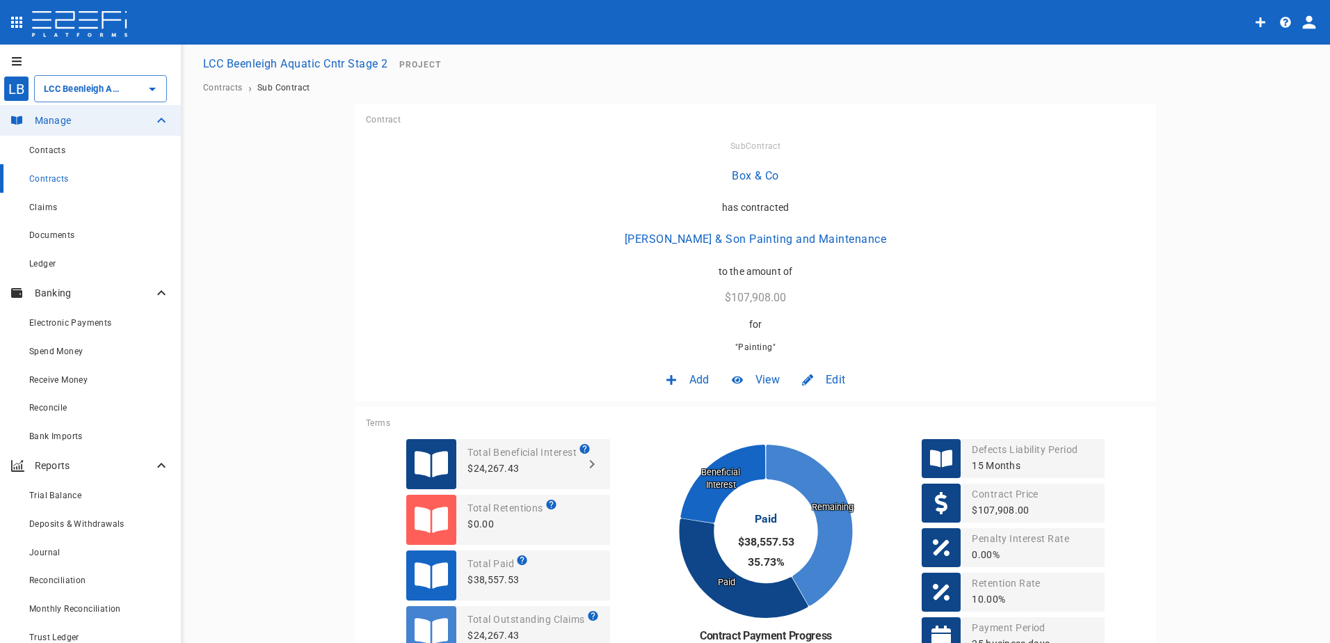
click at [762, 374] on span "View" at bounding box center [768, 380] width 24 height 16
click at [745, 408] on span "Claims" at bounding box center [741, 409] width 31 height 16
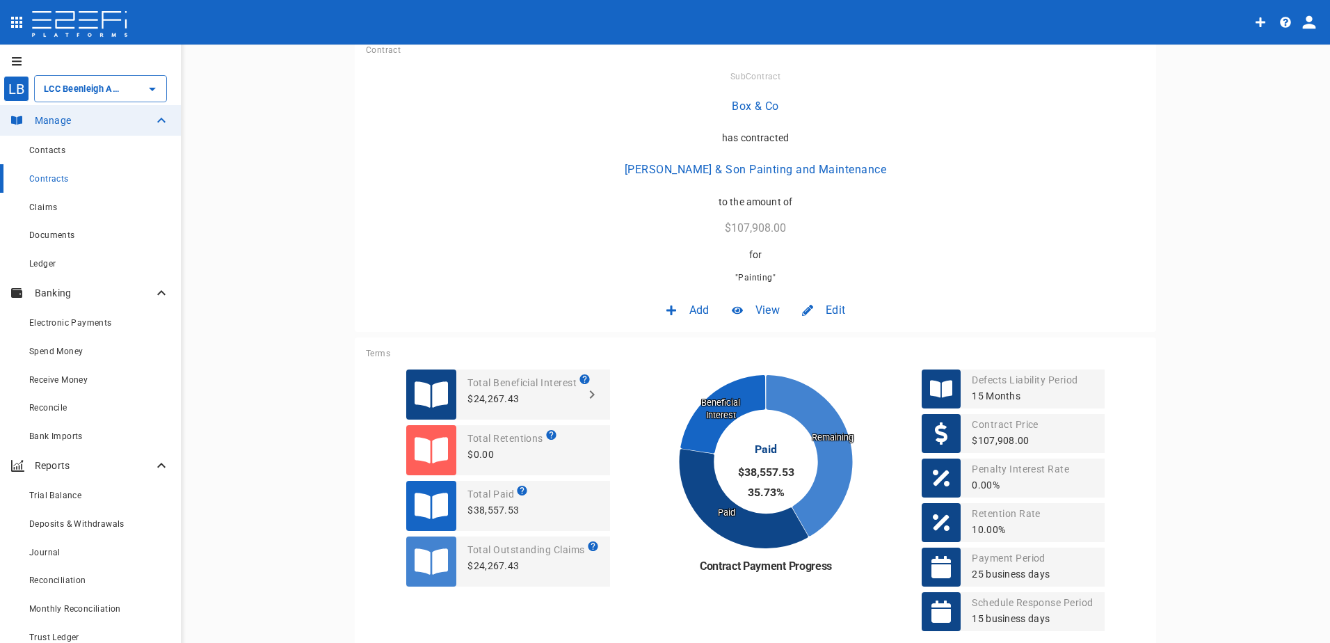
scroll to position [209, 0]
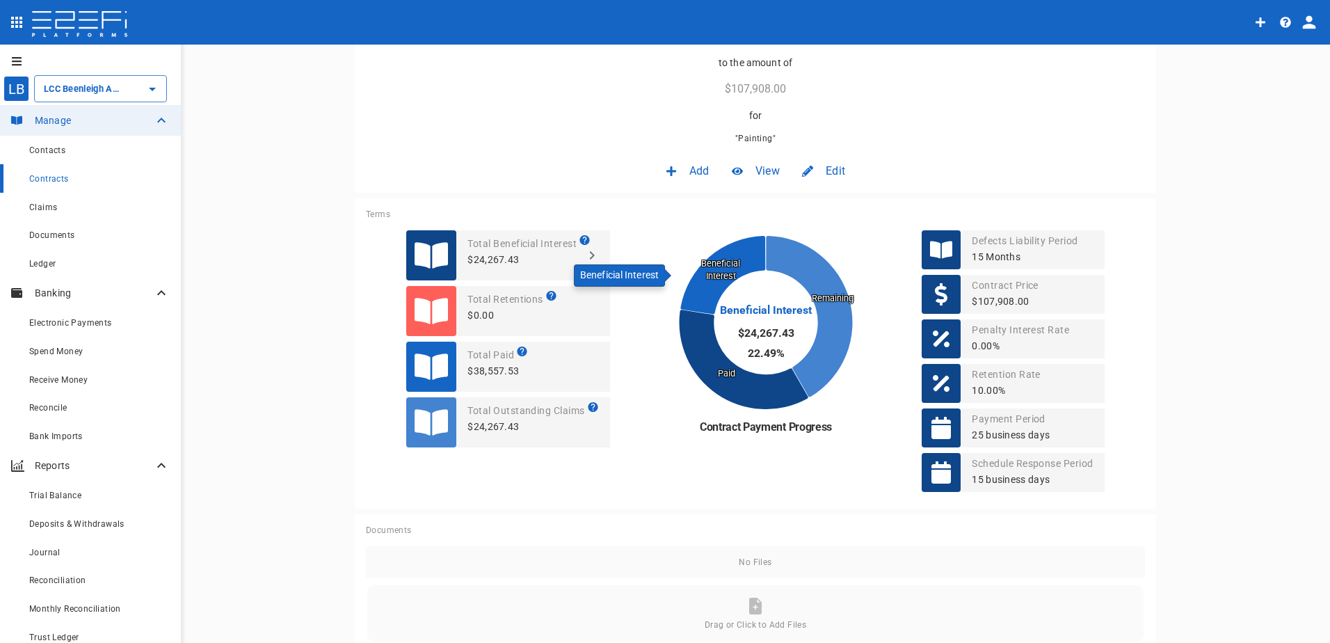
click at [705, 268] on icon at bounding box center [723, 276] width 85 height 78
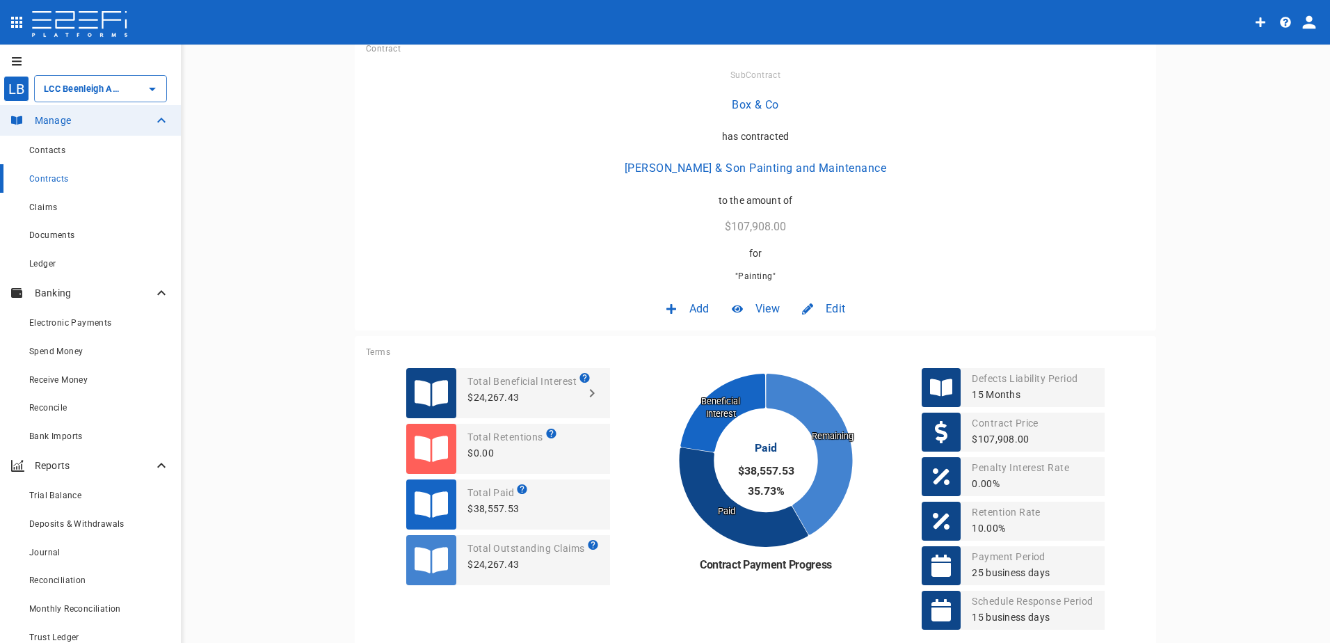
scroll to position [70, 0]
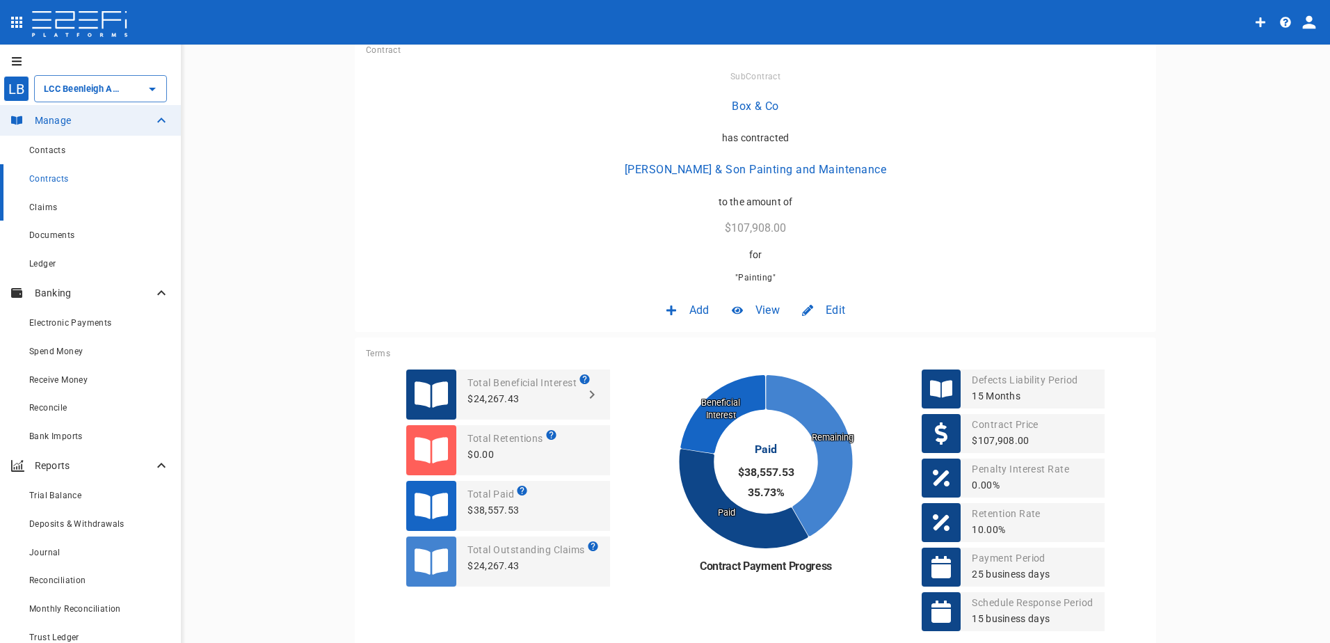
click at [42, 213] on div "Claims" at bounding box center [99, 206] width 141 height 17
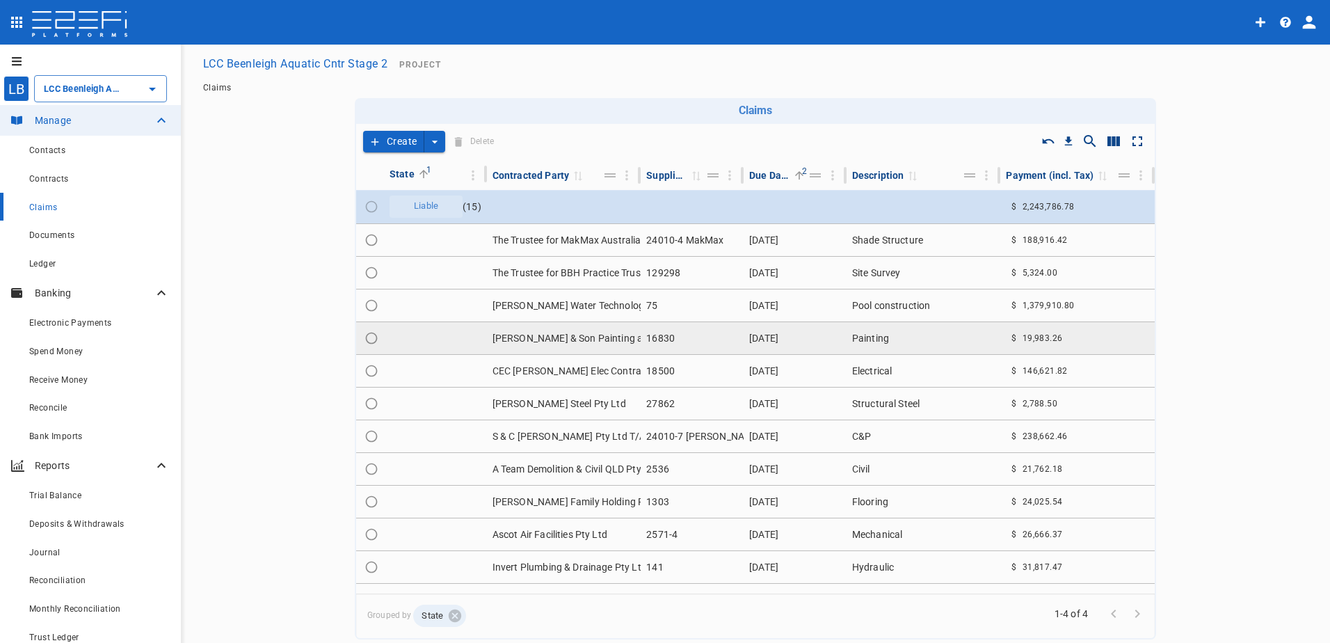
click at [546, 333] on td "[PERSON_NAME] & Son Painting and Maintenance" at bounding box center [564, 338] width 154 height 32
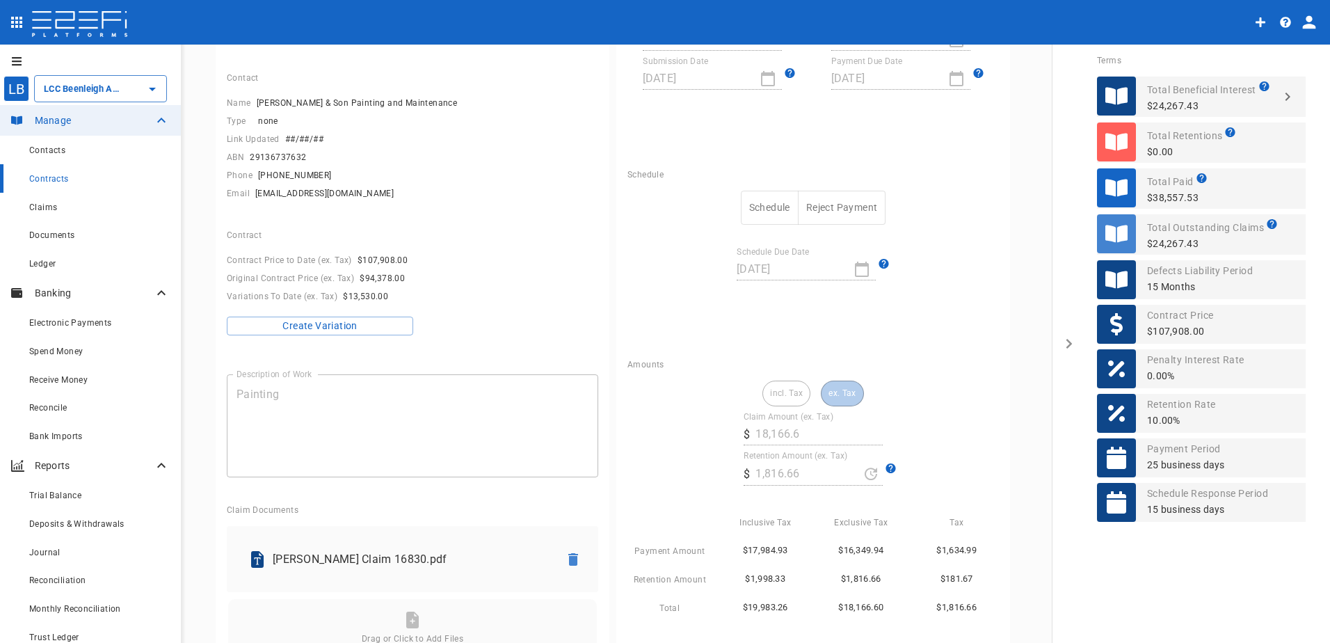
scroll to position [139, 0]
click at [58, 269] on div "Ledger" at bounding box center [99, 263] width 141 height 17
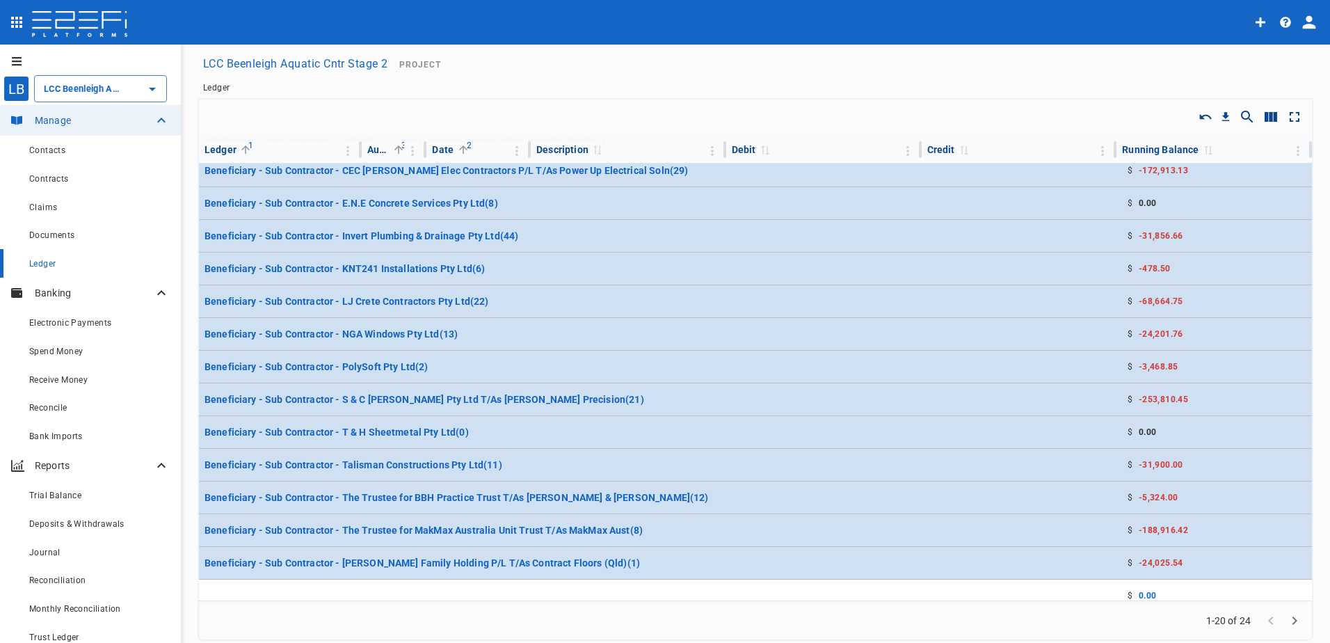
scroll to position [248, 0]
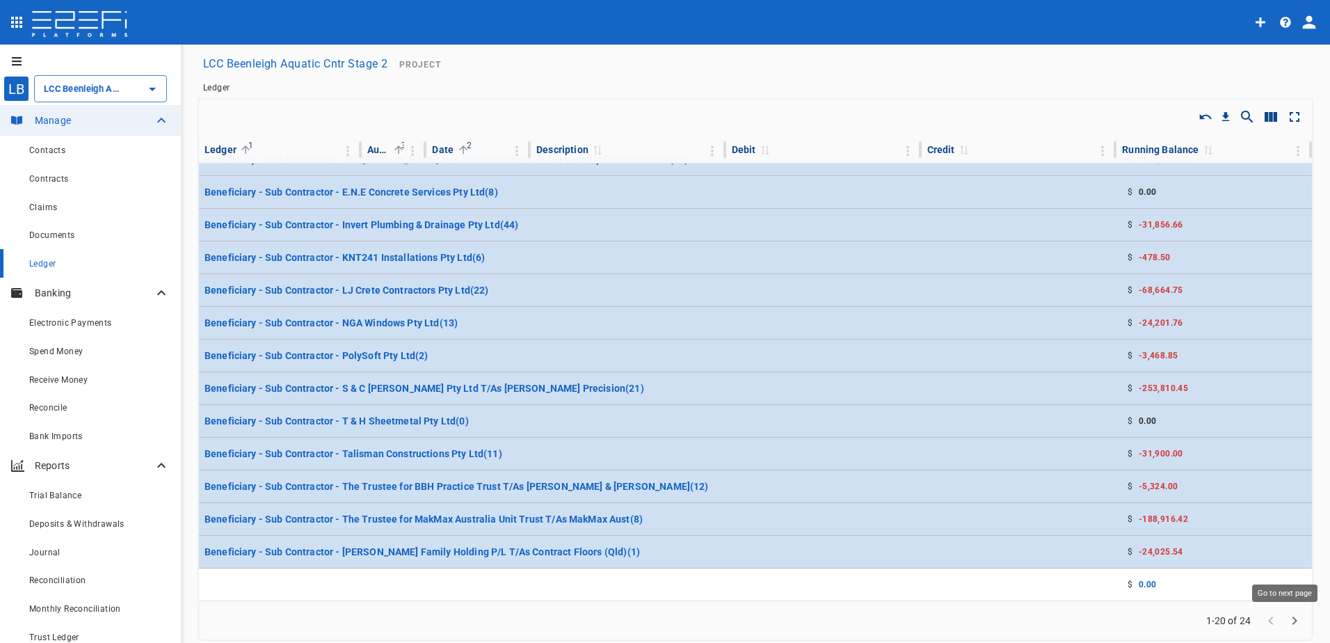
click at [1293, 620] on icon "Go to next page" at bounding box center [1295, 620] width 5 height 8
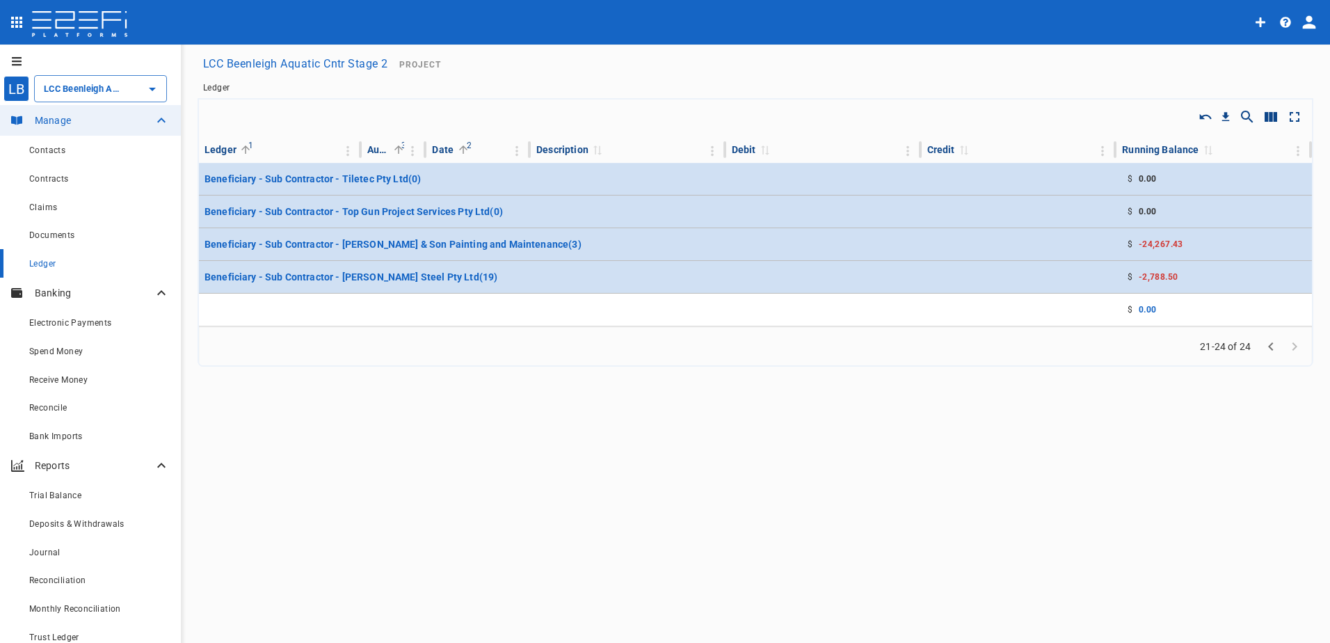
scroll to position [0, 0]
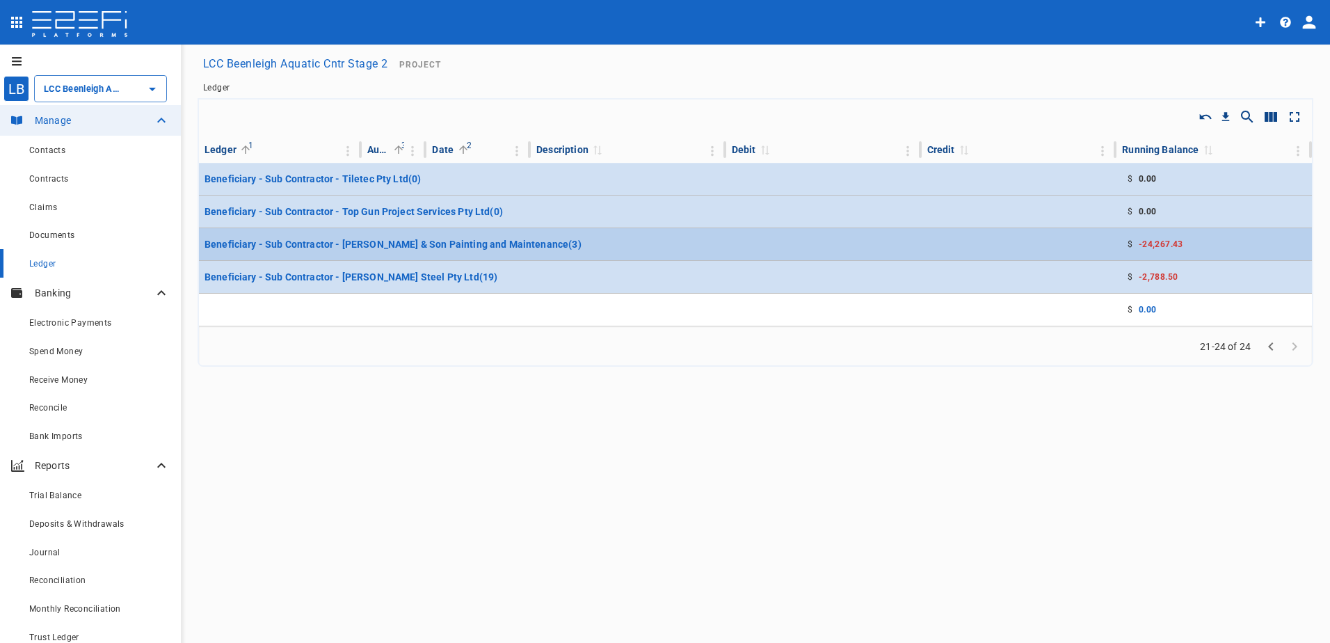
click at [1074, 248] on td at bounding box center [1020, 244] width 196 height 32
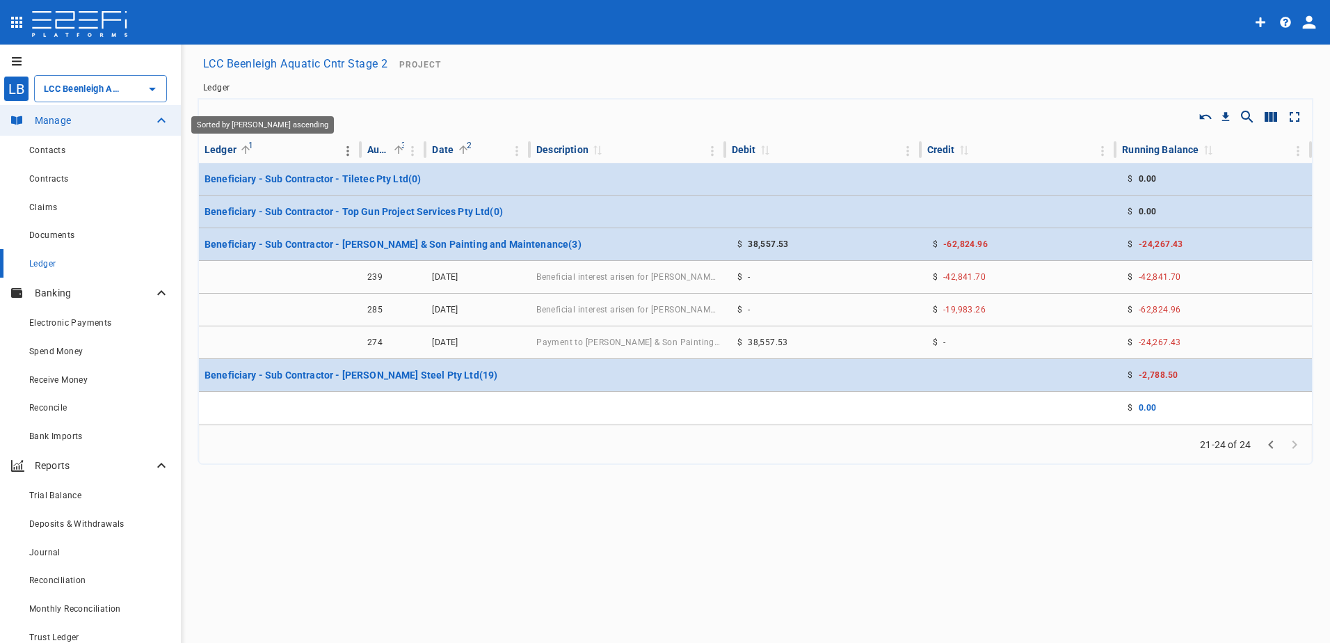
click at [245, 147] on span "1" at bounding box center [251, 145] width 14 height 14
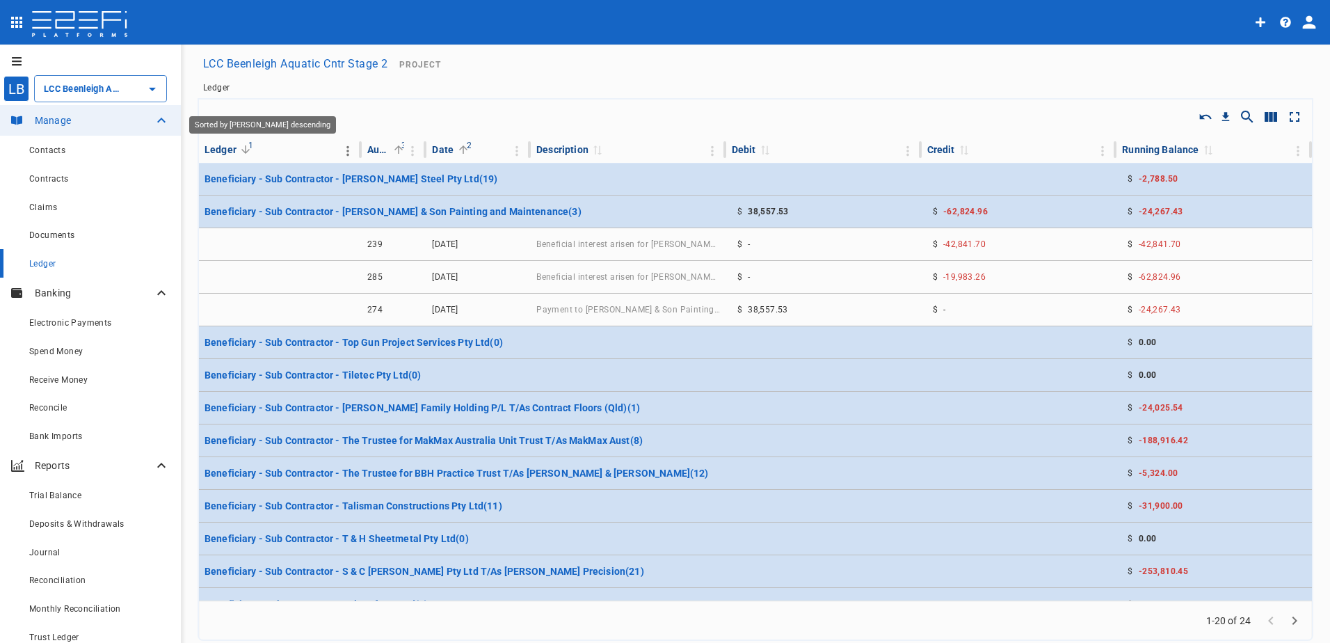
click at [245, 147] on span "1" at bounding box center [251, 145] width 14 height 14
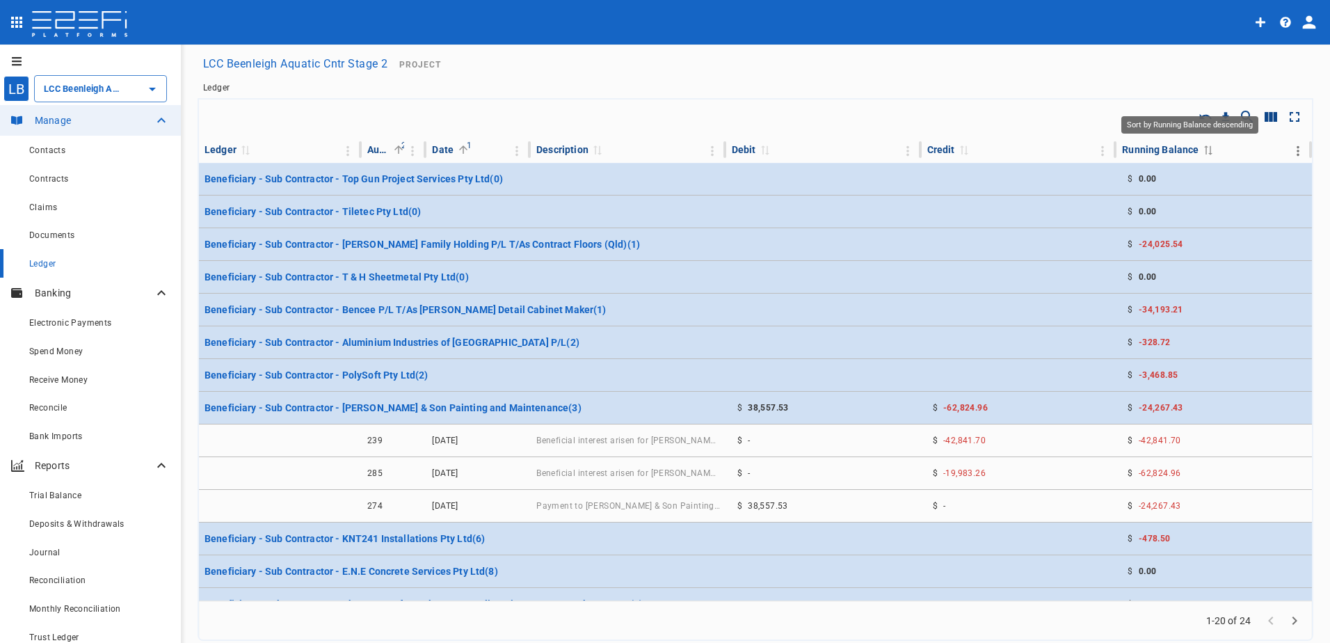
click at [1202, 152] on icon "Sort by Running Balance descending" at bounding box center [1208, 150] width 13 height 11
click at [1207, 145] on span "3" at bounding box center [1214, 145] width 14 height 14
click at [1202, 152] on icon "Sort by Running Balance descending" at bounding box center [1208, 150] width 13 height 11
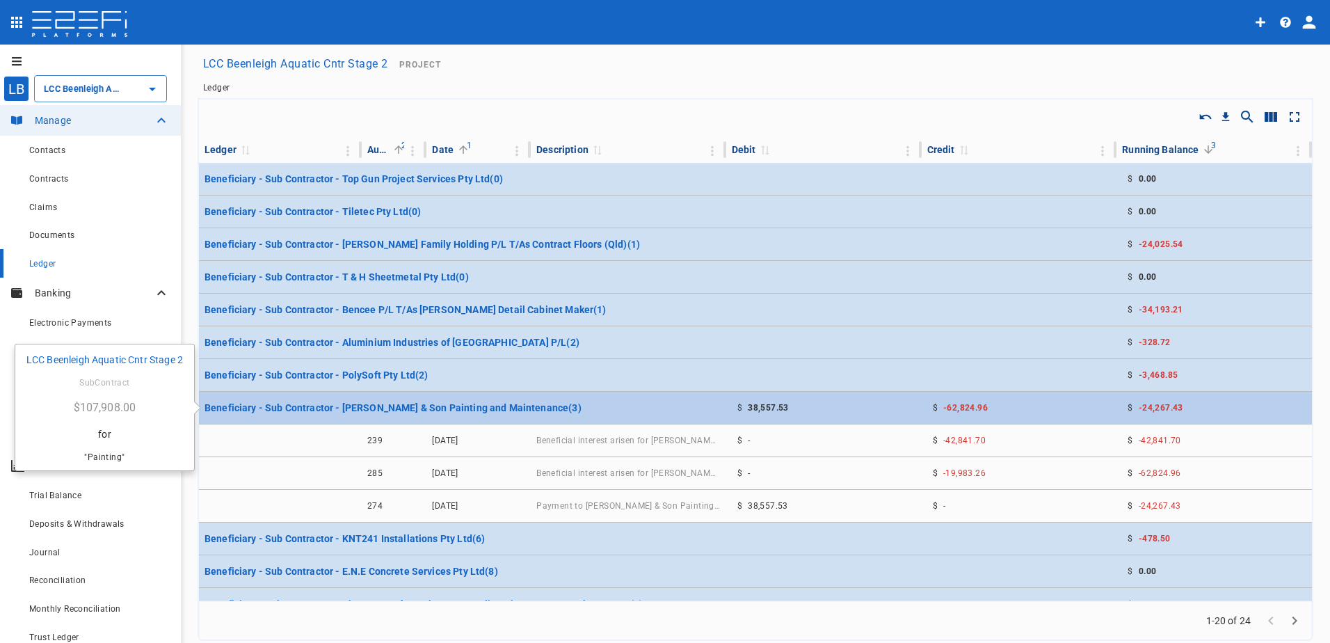
click at [473, 403] on p "Beneficiary - Sub Contractor - [PERSON_NAME] & Son Painting and Maintenance ( 3…" at bounding box center [393, 408] width 377 height 14
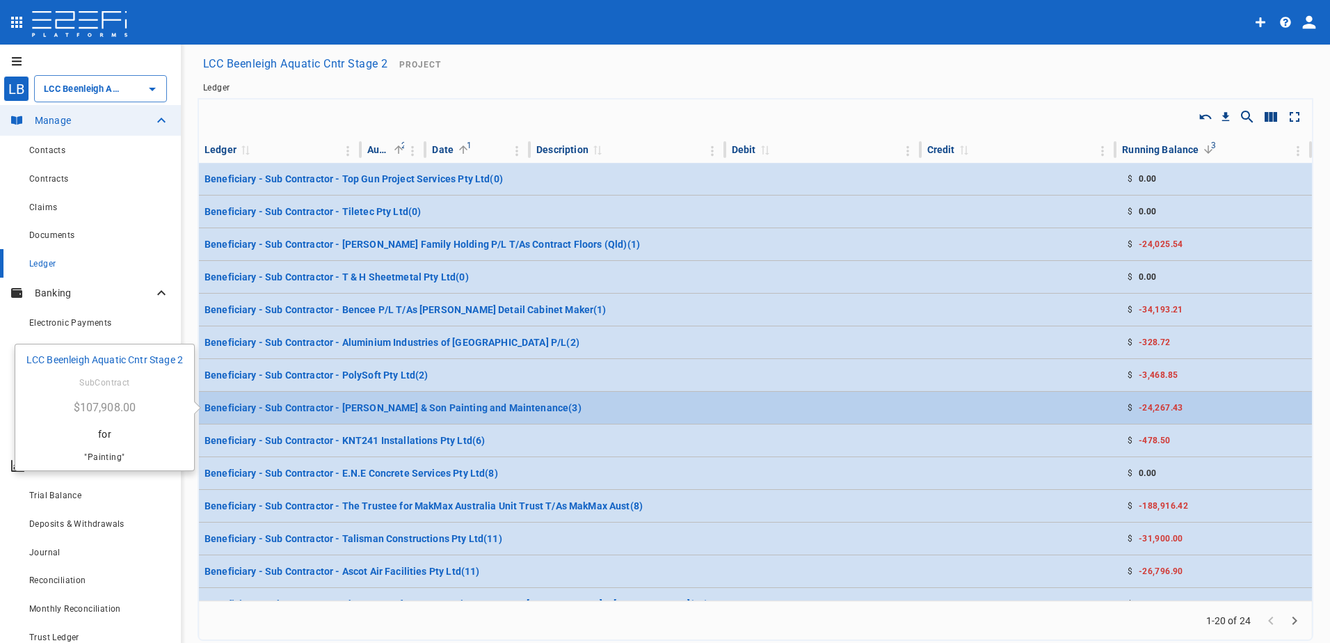
click at [475, 403] on p "Beneficiary - Sub Contractor - [PERSON_NAME] & Son Painting and Maintenance ( 3…" at bounding box center [393, 408] width 377 height 14
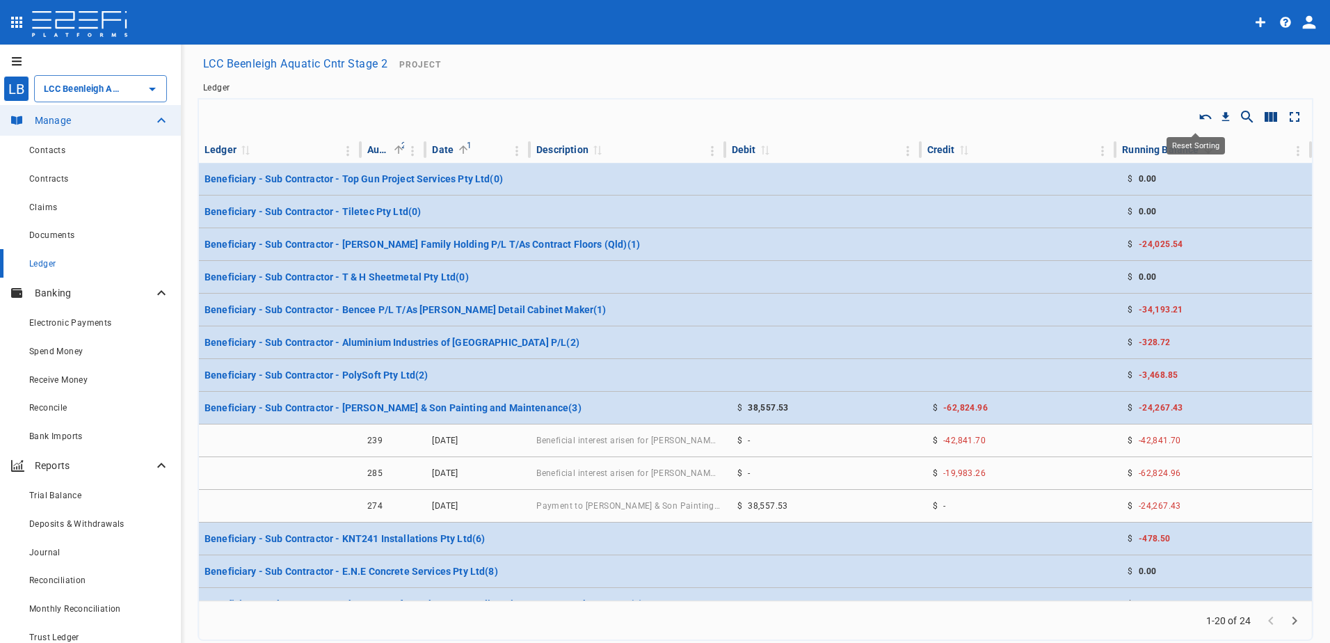
click at [1199, 117] on icon "Reset Sorting" at bounding box center [1206, 117] width 14 height 14
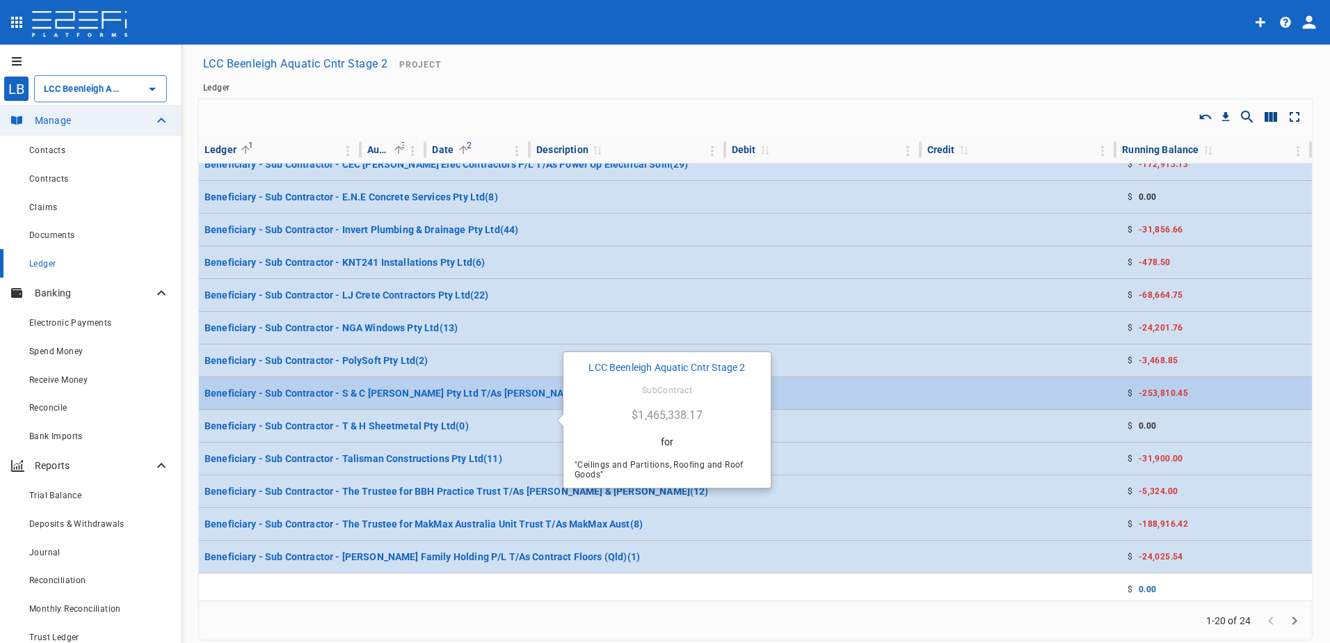
scroll to position [248, 0]
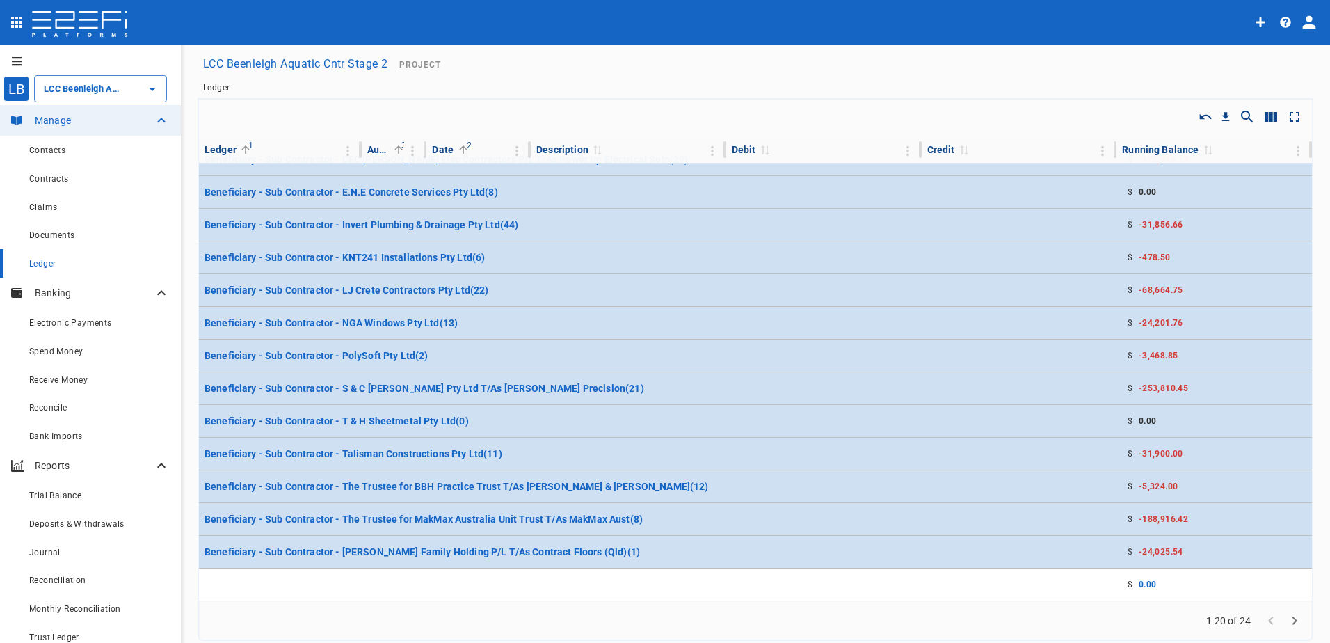
click at [1287, 618] on icon "Go to next page" at bounding box center [1295, 620] width 17 height 17
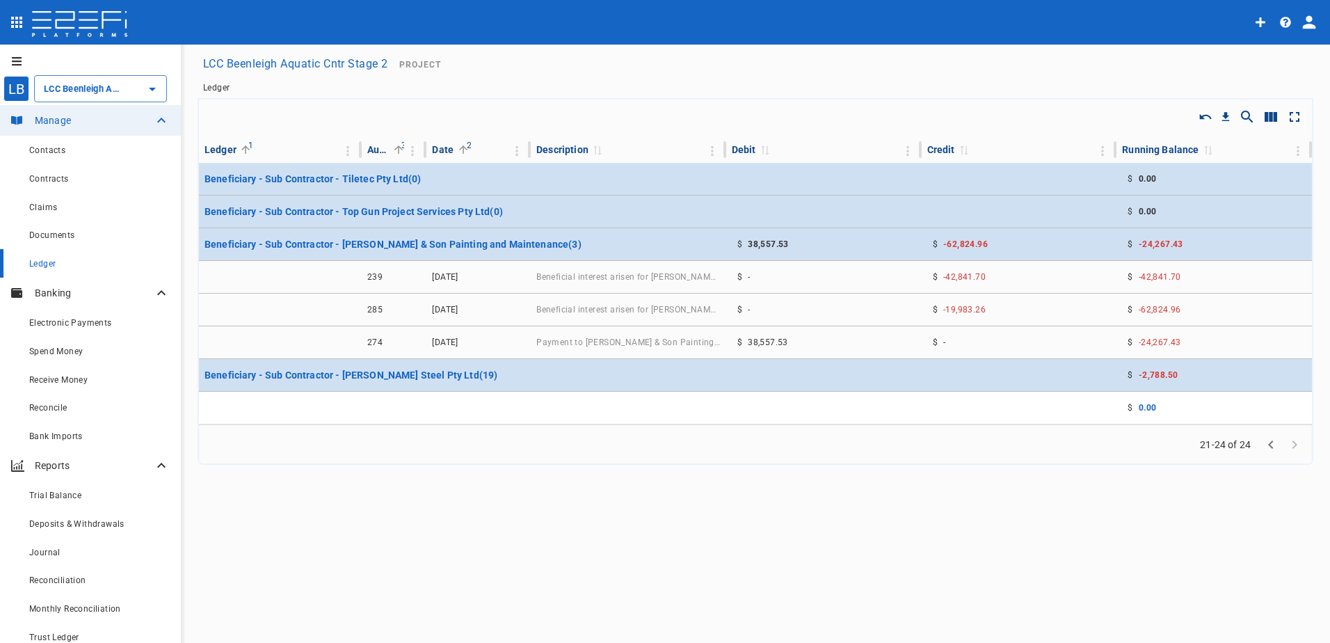
scroll to position [0, 0]
click at [1206, 109] on button "Reset Sorting" at bounding box center [1205, 116] width 21 height 21
click at [1298, 115] on icon "Toggle full screen" at bounding box center [1295, 117] width 17 height 17
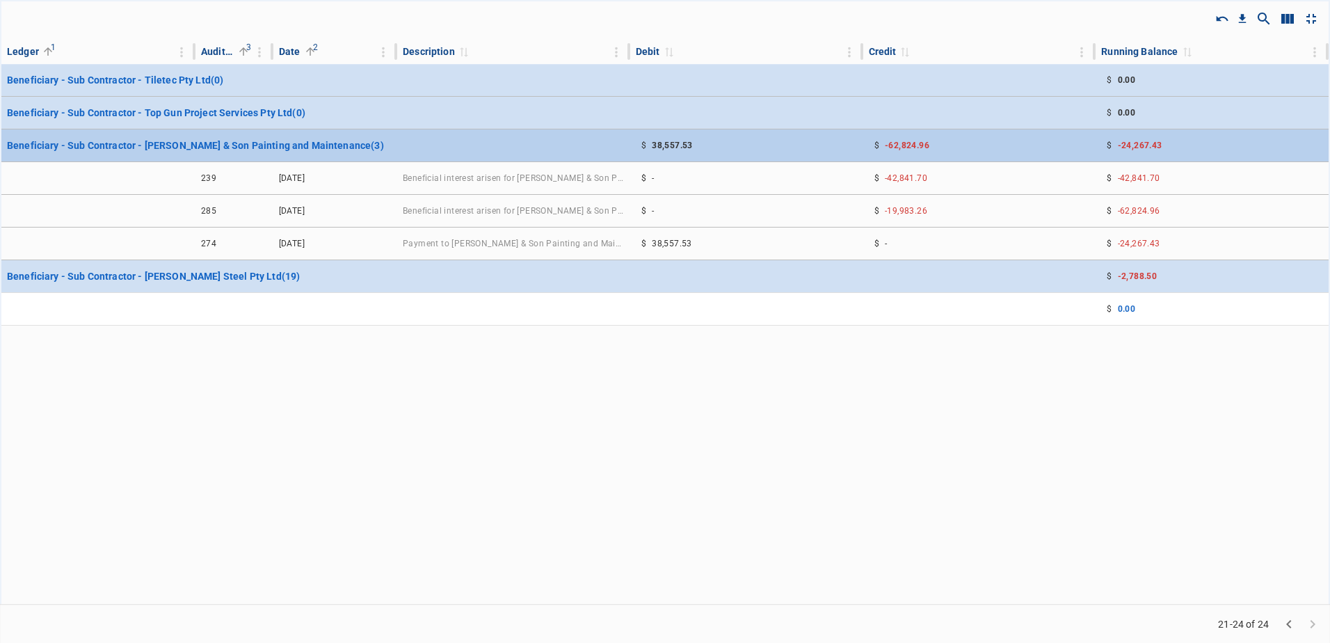
click at [1139, 142] on span "-24,267.43" at bounding box center [1140, 146] width 45 height 10
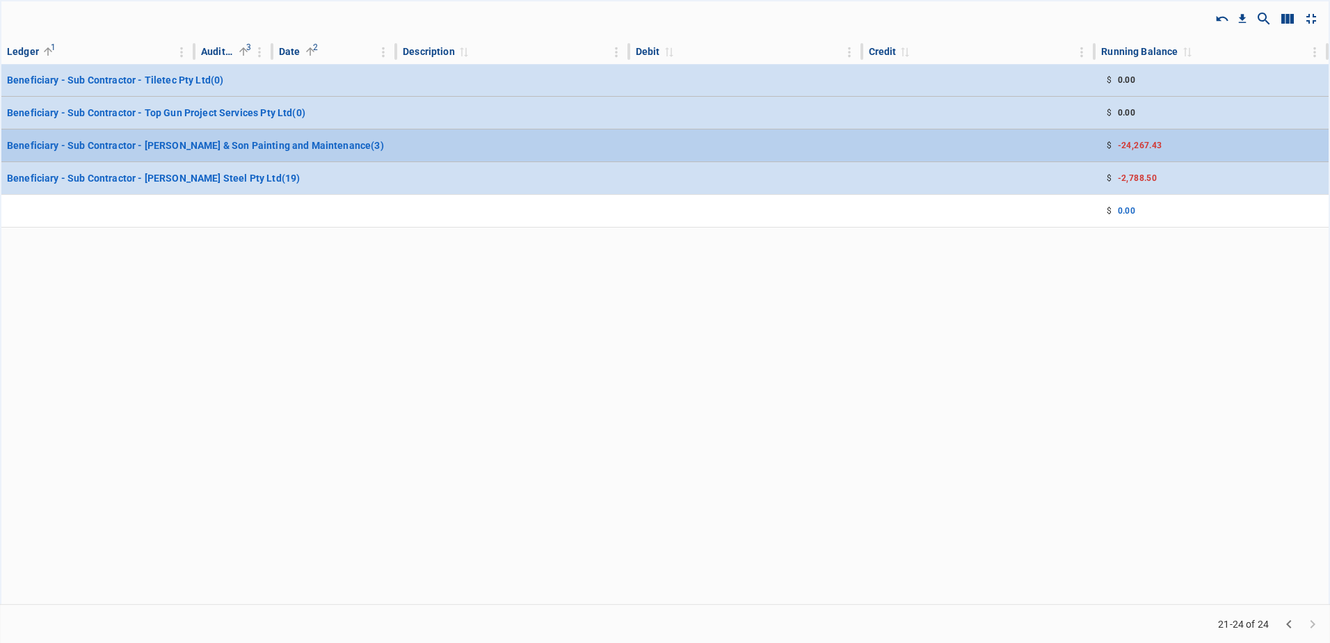
click at [1140, 142] on span "-24,267.43" at bounding box center [1140, 146] width 45 height 10
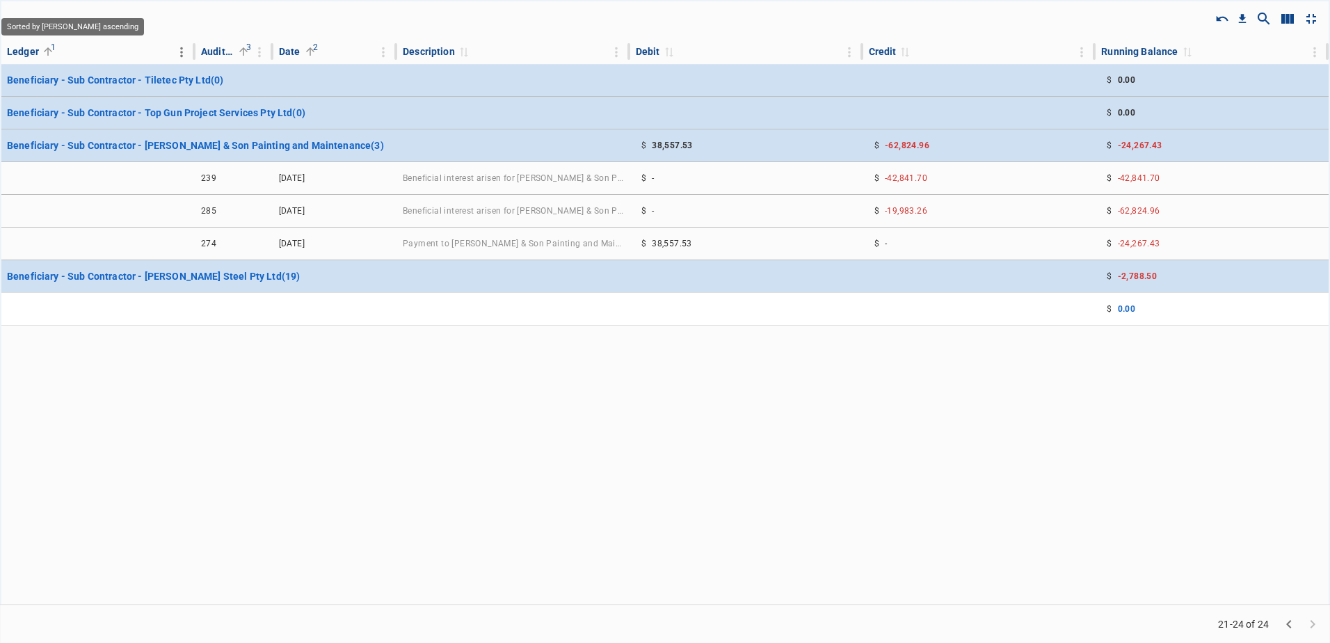
click at [48, 46] on span "1" at bounding box center [54, 47] width 14 height 14
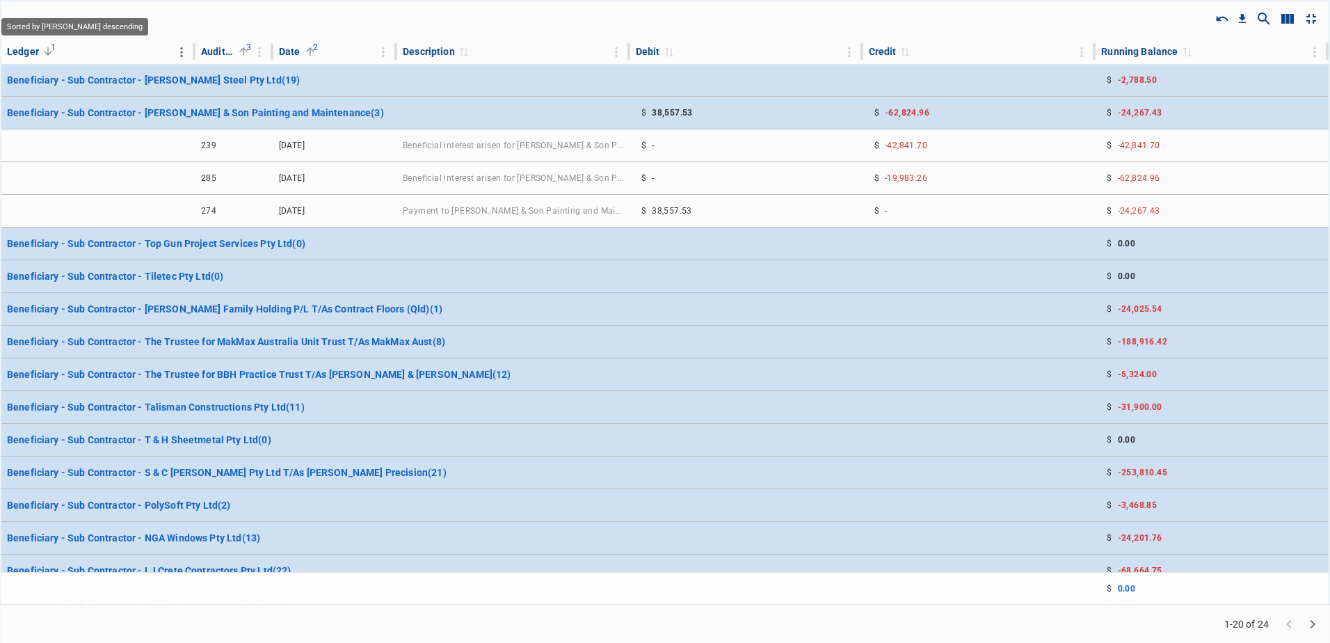
click at [48, 45] on span "1" at bounding box center [54, 47] width 14 height 14
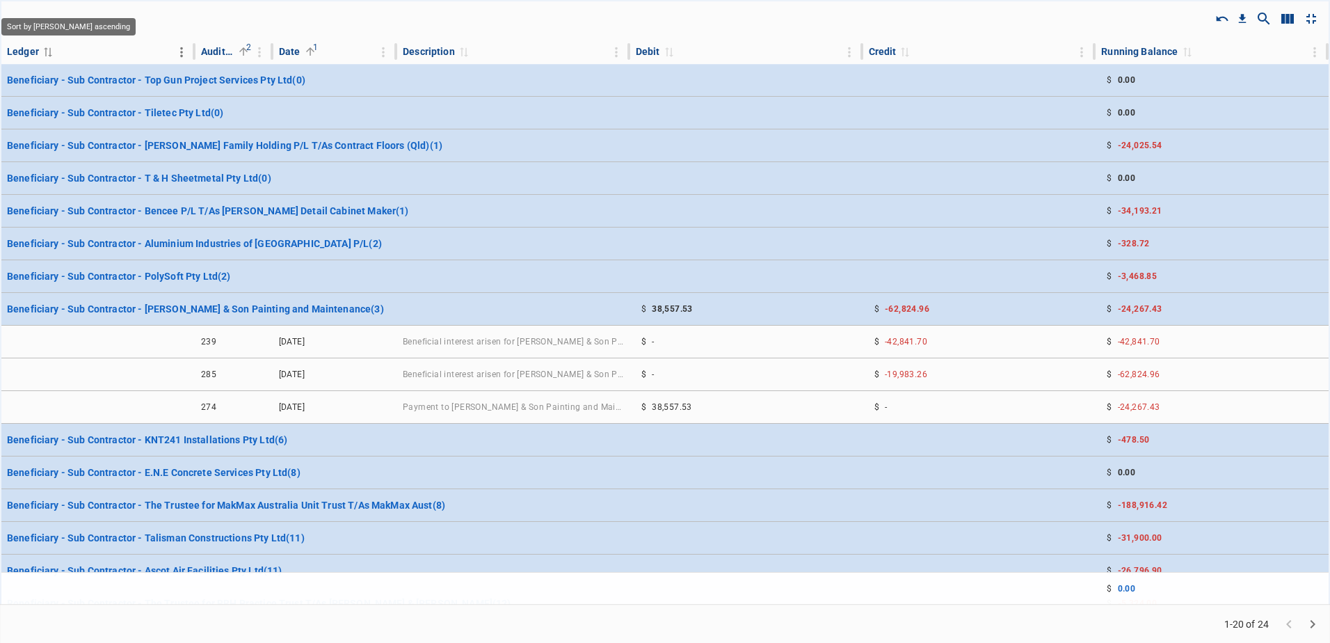
click at [45, 49] on icon "Sort by Ledger ascending" at bounding box center [48, 52] width 13 height 11
click at [49, 52] on span "3" at bounding box center [54, 47] width 14 height 14
click at [47, 49] on span "3" at bounding box center [54, 47] width 14 height 14
click at [46, 53] on icon "Sort by Ledger ascending" at bounding box center [48, 52] width 13 height 11
click at [47, 51] on span "3" at bounding box center [54, 47] width 14 height 14
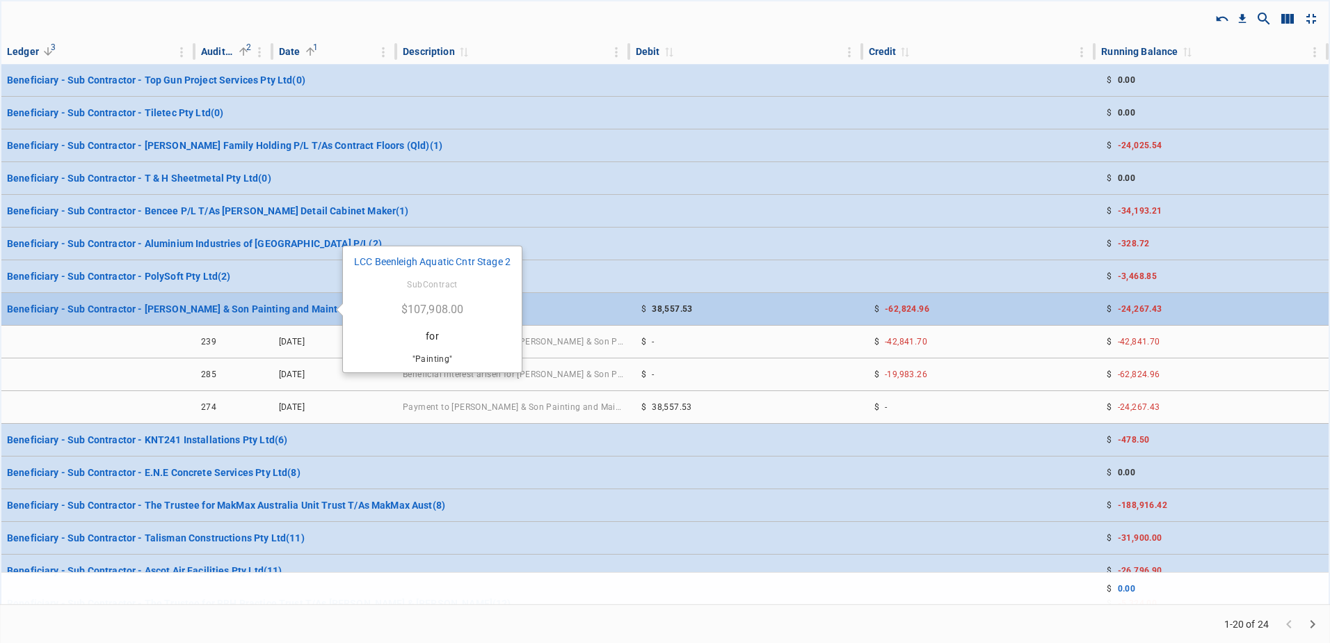
click at [185, 310] on p "Beneficiary - Sub Contractor - [PERSON_NAME] & Son Painting and Maintenance ( 3…" at bounding box center [195, 309] width 377 height 14
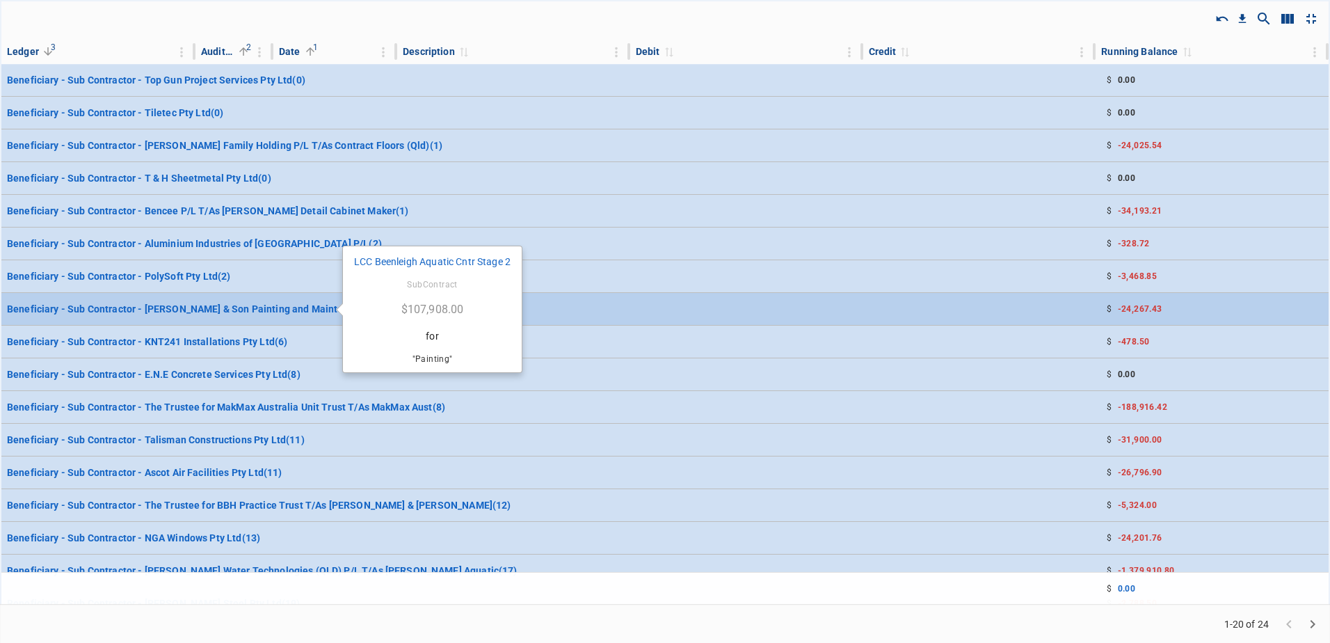
click at [238, 306] on p "Beneficiary - Sub Contractor - [PERSON_NAME] & Son Painting and Maintenance ( 3…" at bounding box center [195, 309] width 377 height 14
